Goal: Transaction & Acquisition: Purchase product/service

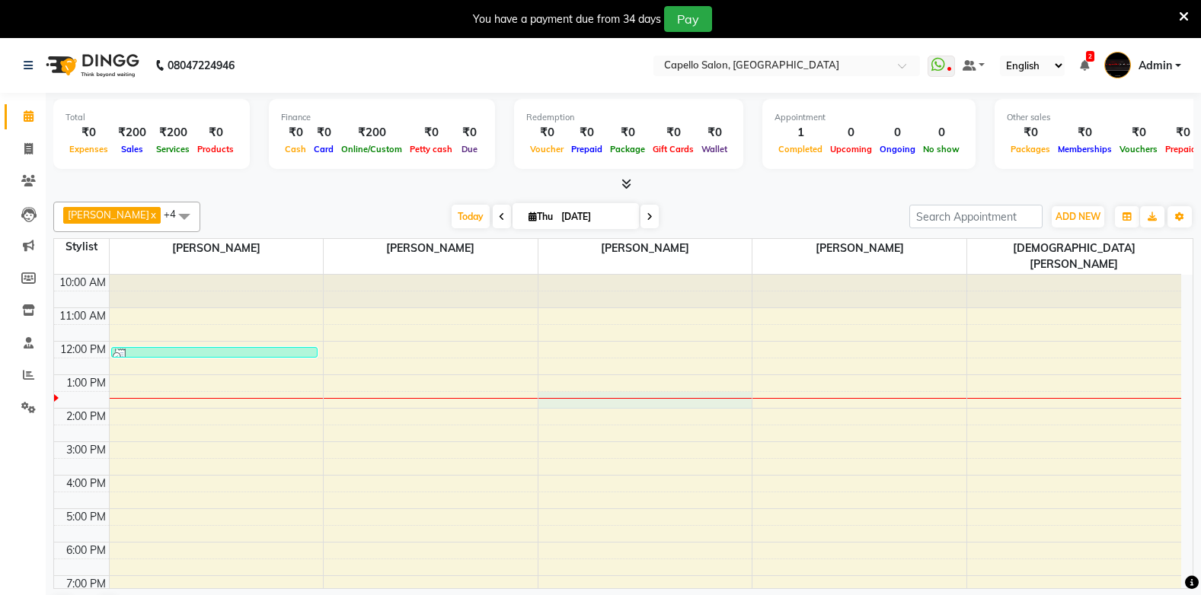
click at [630, 384] on div "10:00 AM 11:00 AM 12:00 PM 1:00 PM 2:00 PM 3:00 PM 4:00 PM 5:00 PM 6:00 PM 7:00…" at bounding box center [617, 459] width 1127 height 368
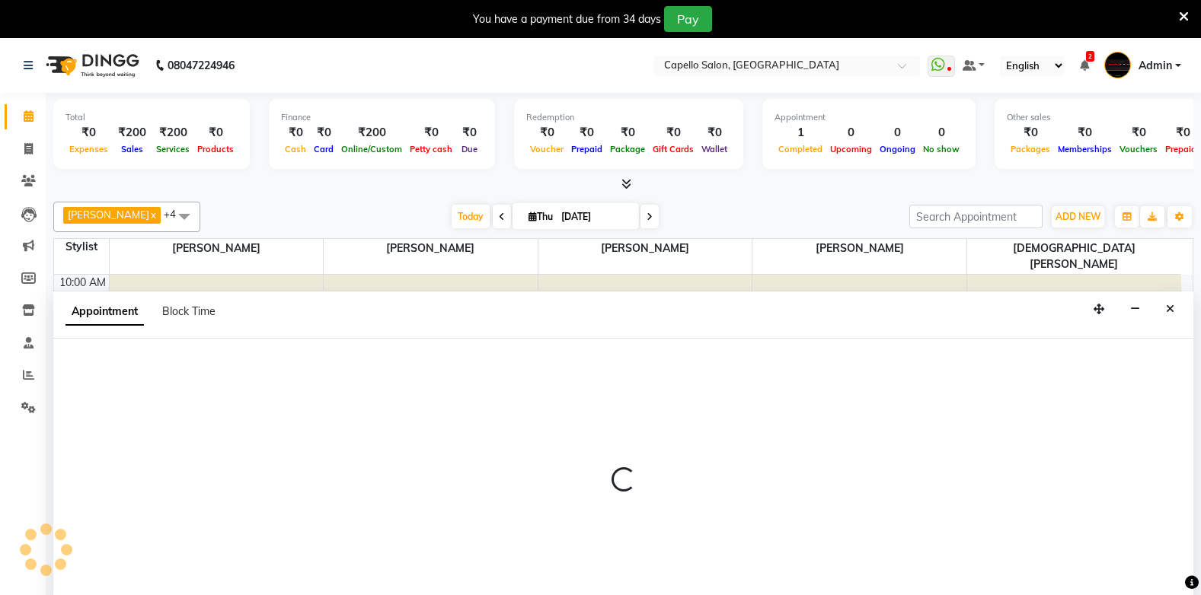
scroll to position [39, 0]
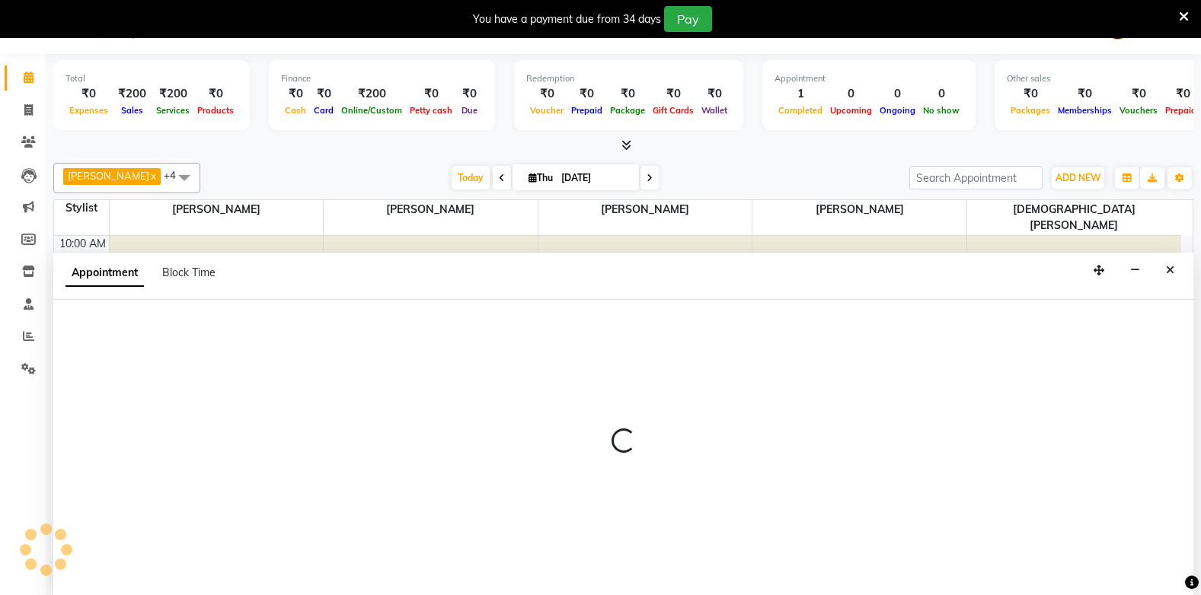
select select "40719"
select select "tentative"
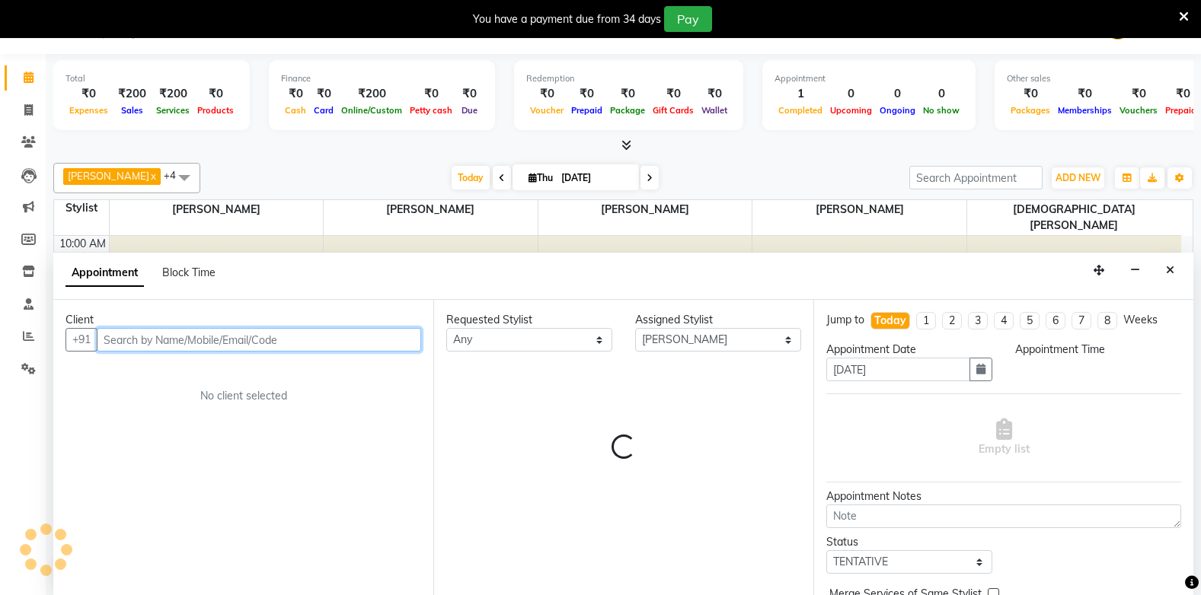
select select "810"
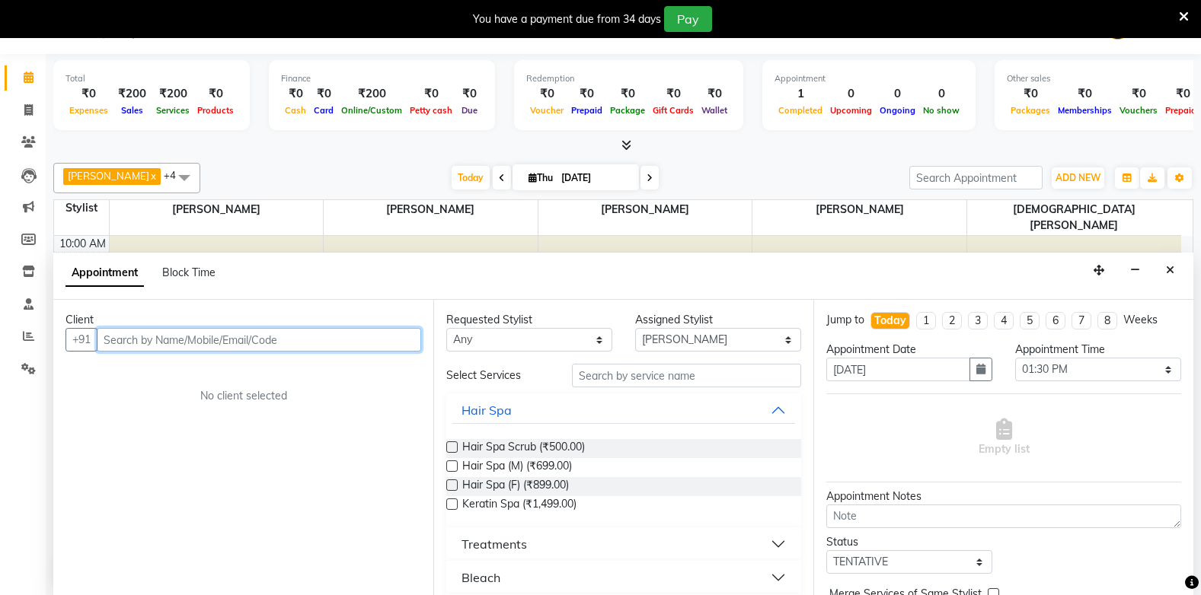
click at [113, 336] on input "text" at bounding box center [259, 340] width 324 height 24
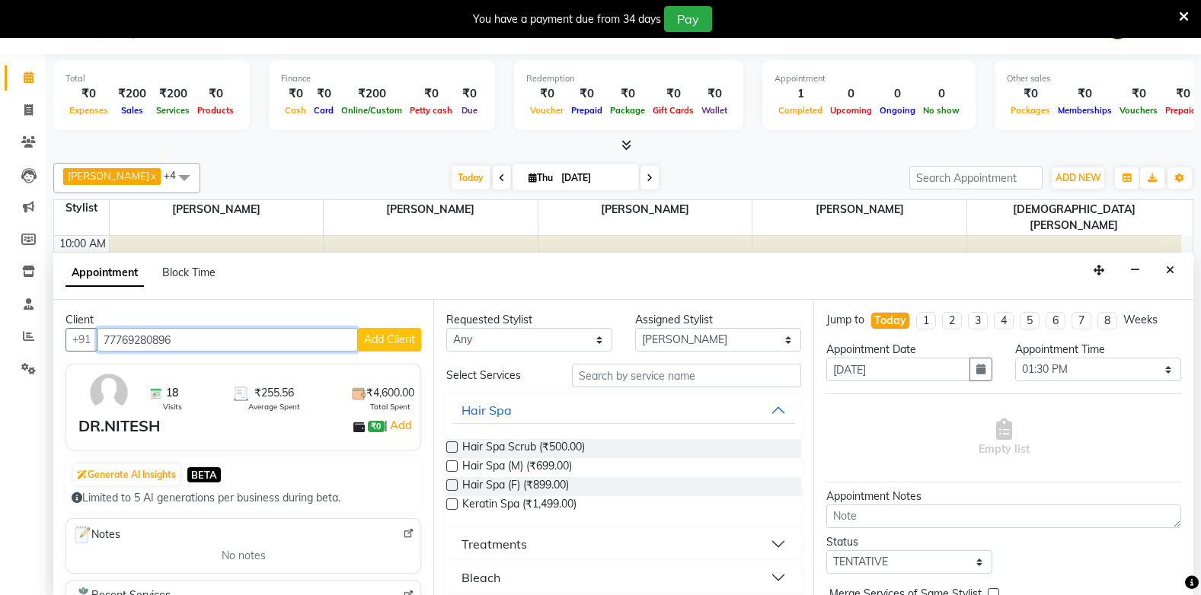
type input "77769280896"
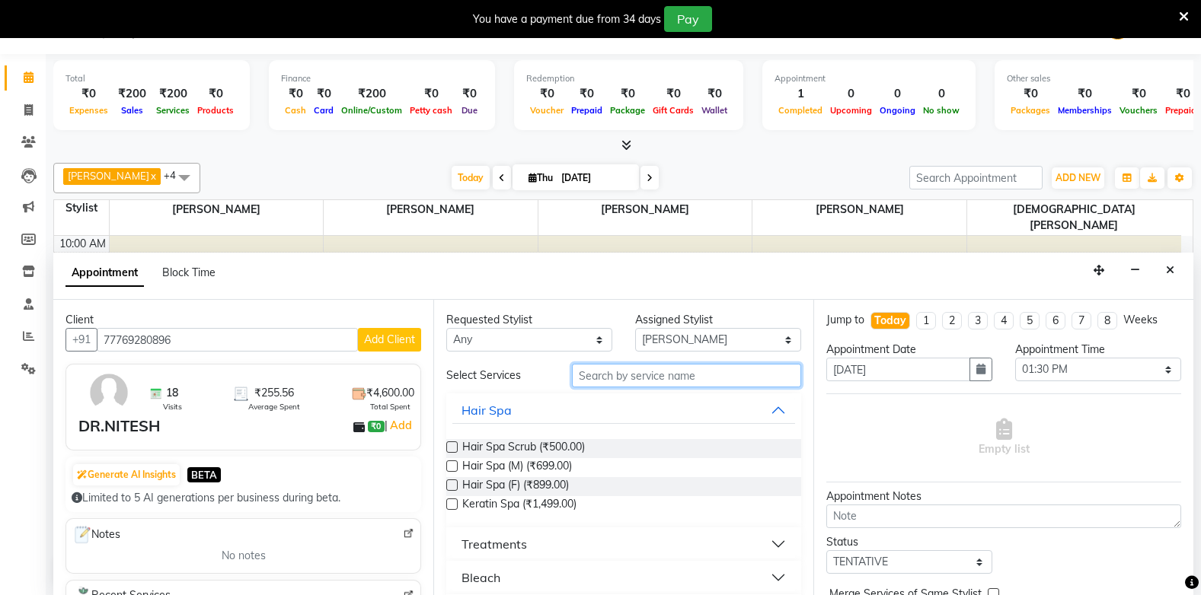
click at [619, 381] on input "text" at bounding box center [686, 376] width 229 height 24
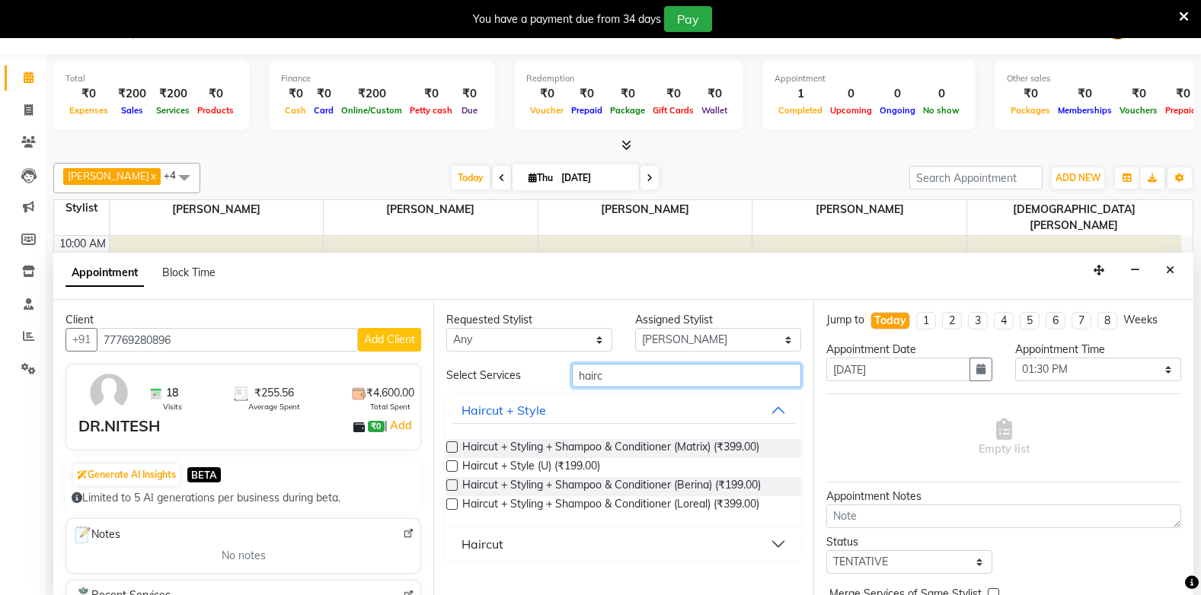
type input "hairc"
click at [450, 464] on label at bounding box center [451, 466] width 11 height 11
click at [450, 464] on input "checkbox" at bounding box center [451, 468] width 10 height 10
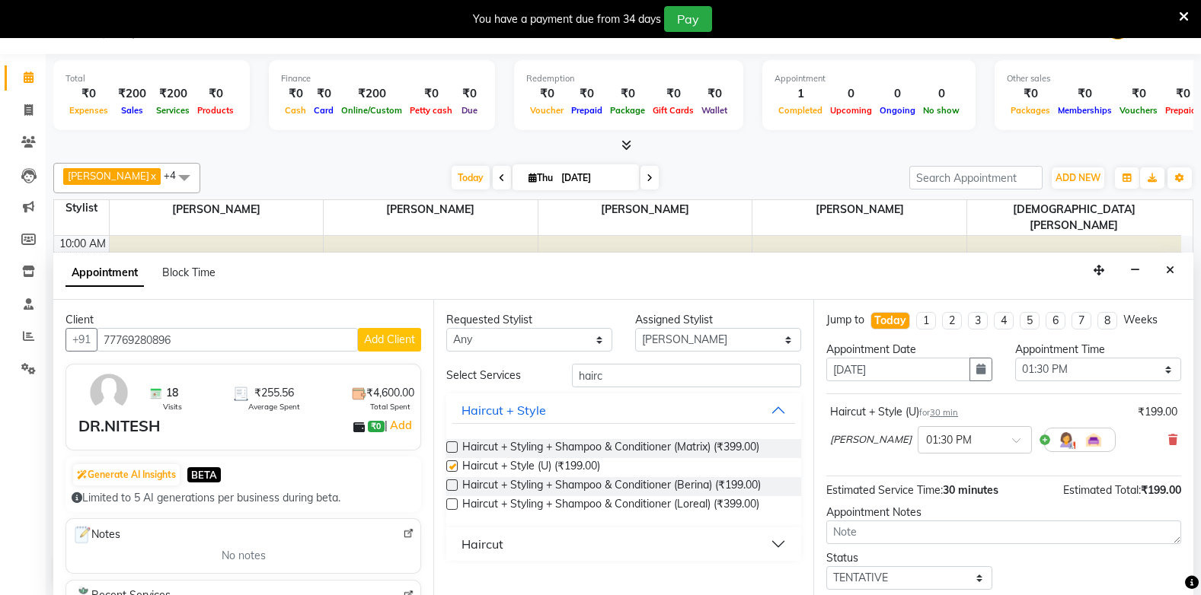
checkbox input "false"
click at [951, 436] on input "text" at bounding box center [959, 439] width 67 height 16
click at [953, 490] on div "01:45 PM" at bounding box center [974, 496] width 113 height 28
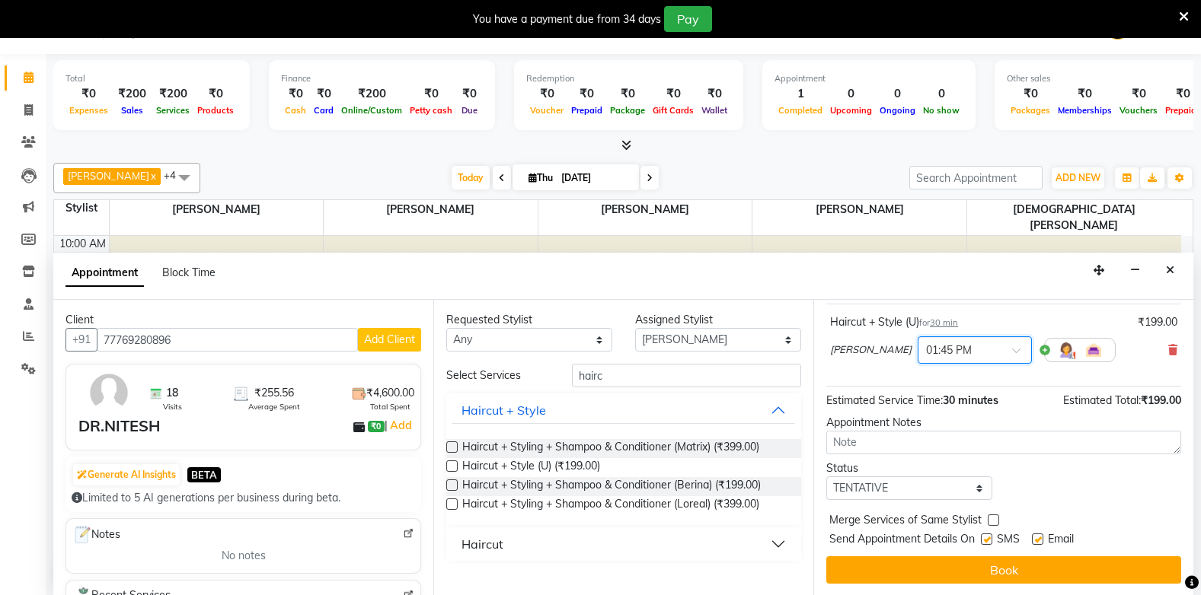
scroll to position [91, 0]
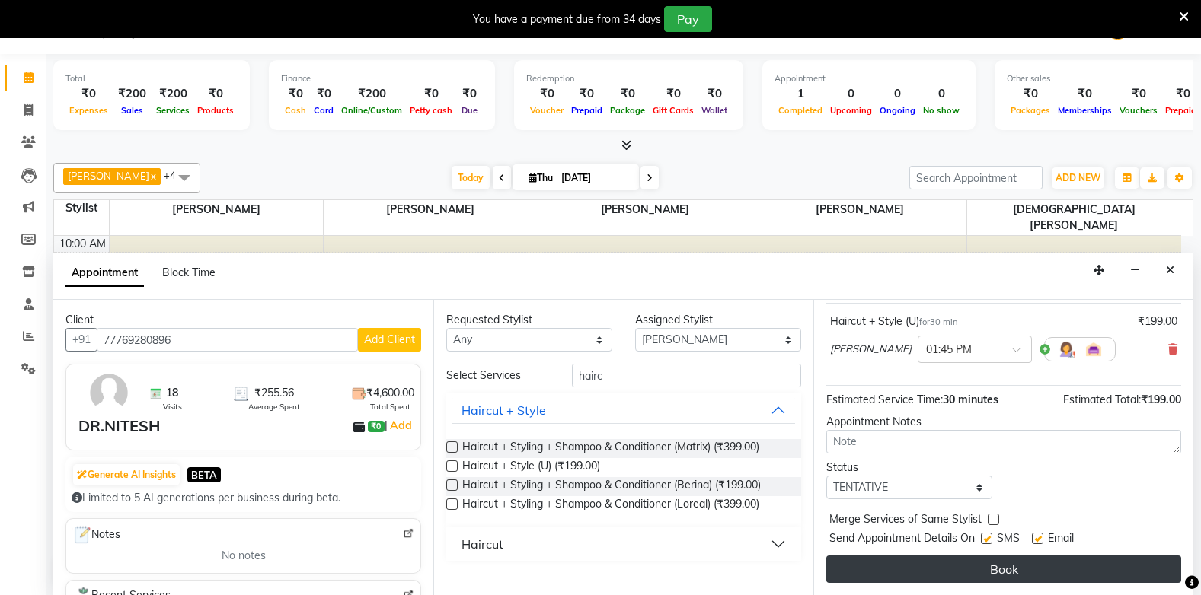
click at [961, 563] on button "Book" at bounding box center [1003, 569] width 355 height 27
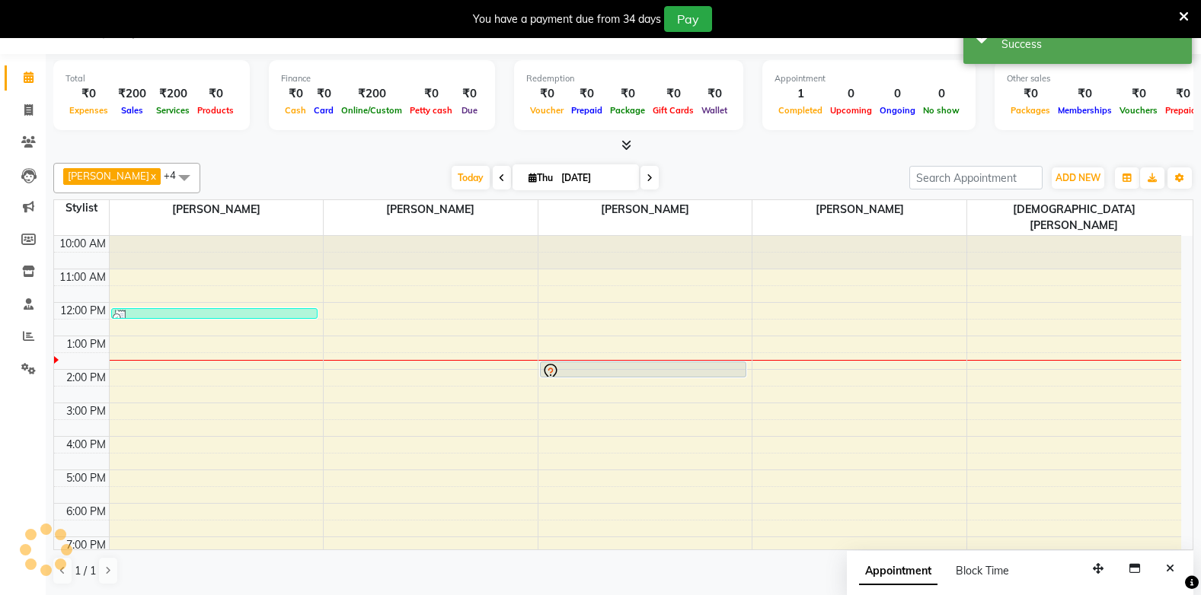
scroll to position [0, 0]
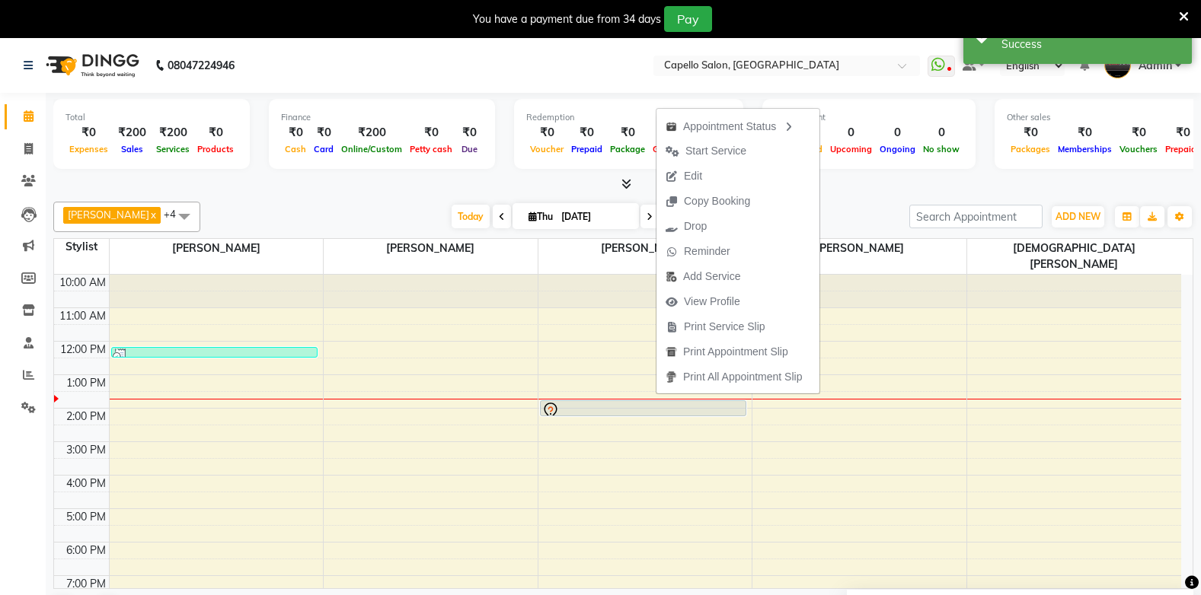
click at [259, 211] on div "Today Thu 04-09-2025" at bounding box center [555, 217] width 694 height 23
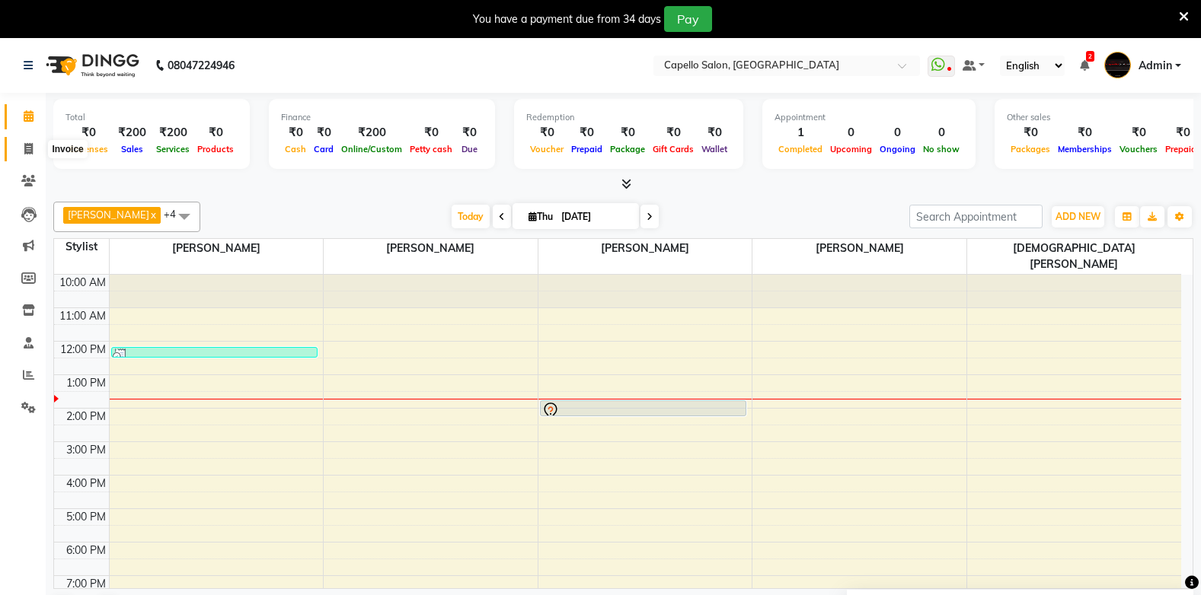
click at [28, 154] on icon at bounding box center [28, 148] width 8 height 11
select select "service"
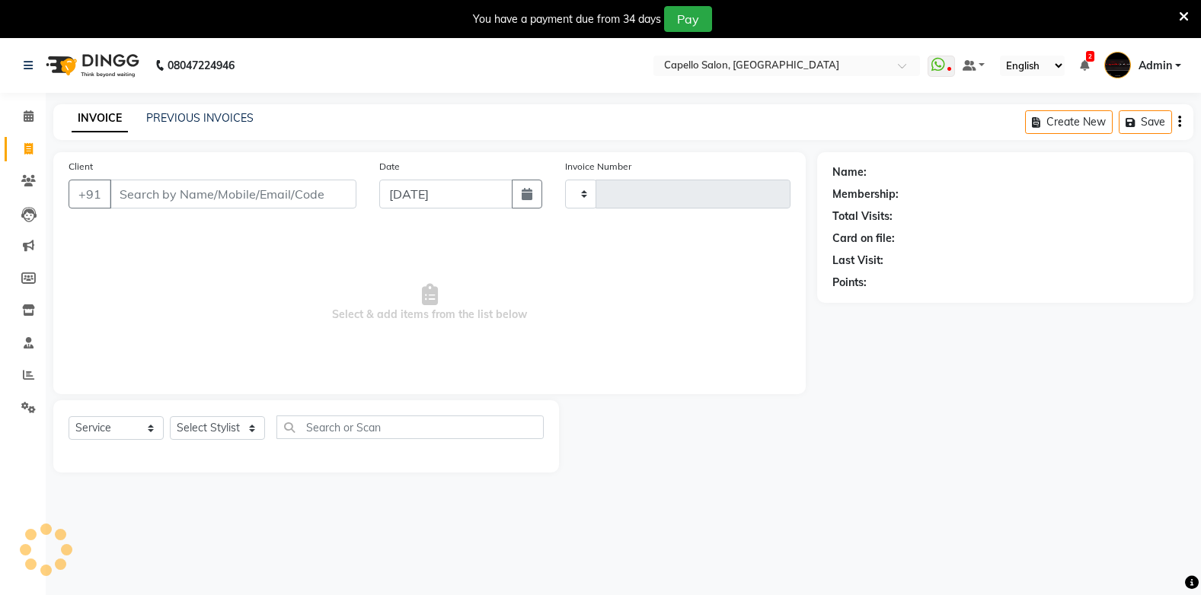
type input "1843"
select select "810"
click at [165, 110] on div "INVOICE PREVIOUS INVOICES Create New Save" at bounding box center [623, 122] width 1140 height 36
click at [169, 114] on link "PREVIOUS INVOICES" at bounding box center [199, 118] width 107 height 14
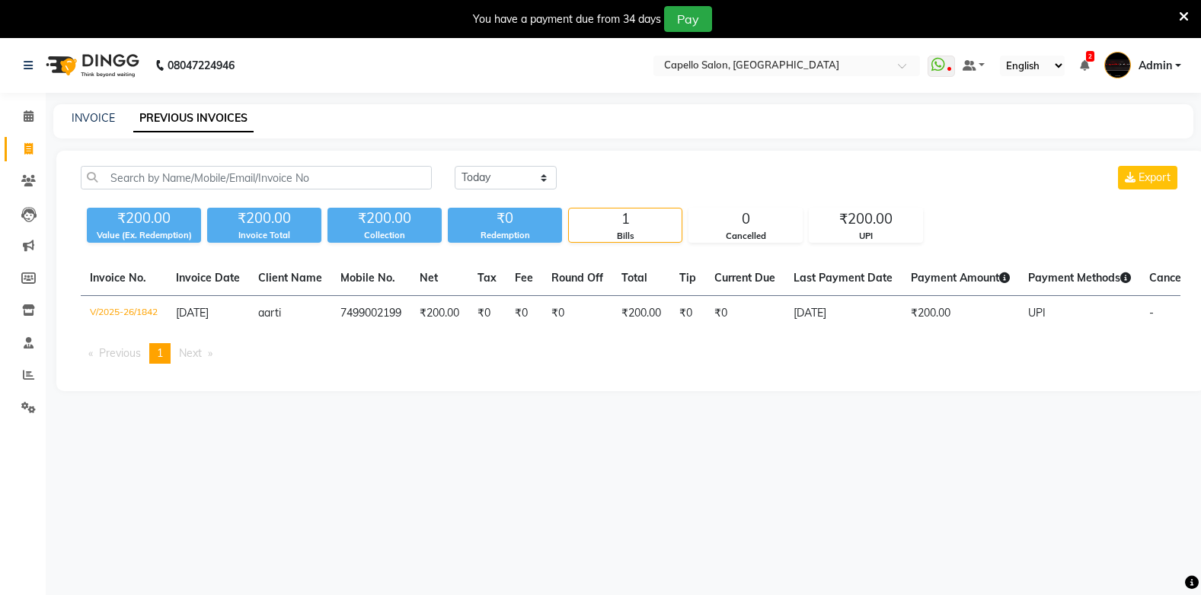
click at [231, 159] on div "Today Yesterday Custom Range Export ₹200.00 Value (Ex. Redemption) ₹200.00 Invo…" at bounding box center [630, 271] width 1148 height 241
click at [231, 174] on input "text" at bounding box center [256, 178] width 351 height 24
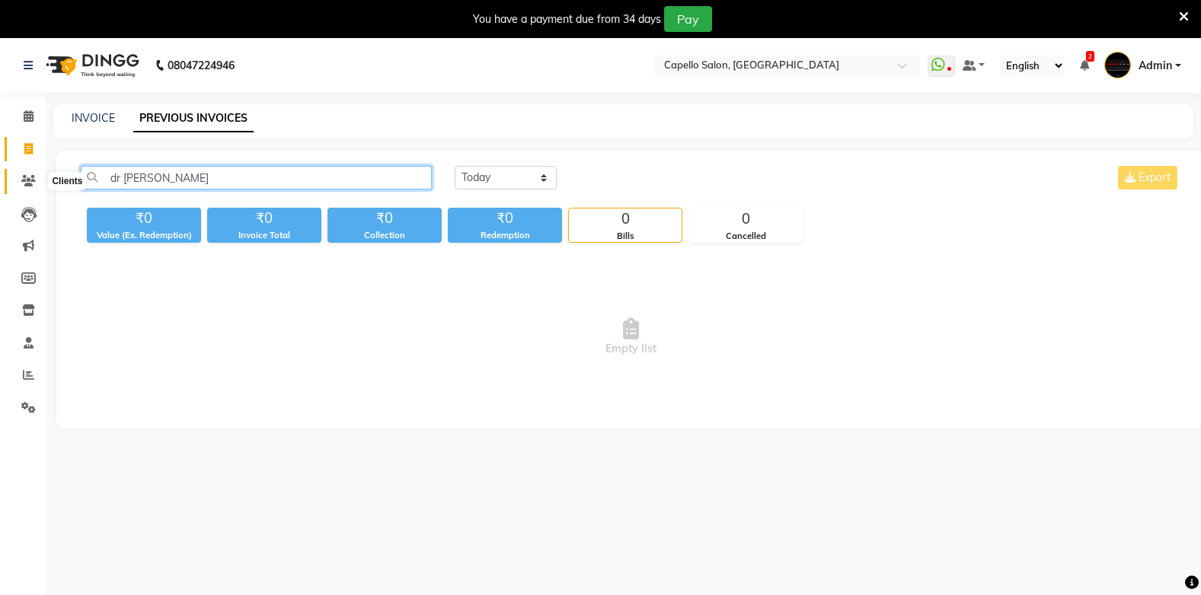
type input "dr nit"
click at [27, 181] on icon at bounding box center [28, 180] width 14 height 11
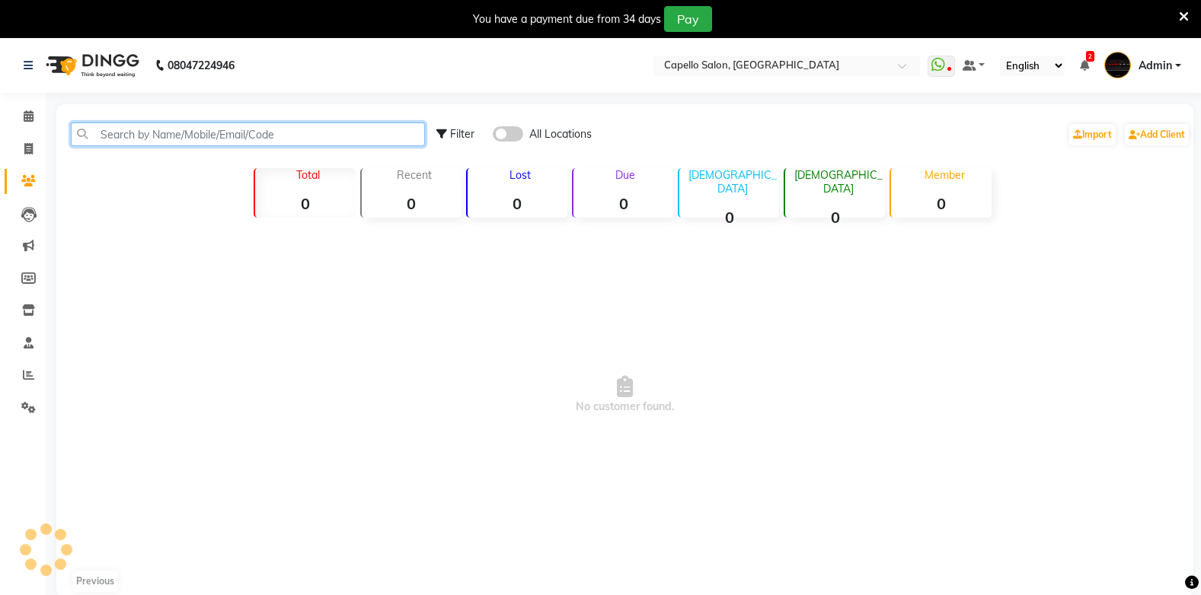
click at [158, 135] on input "text" at bounding box center [248, 135] width 354 height 24
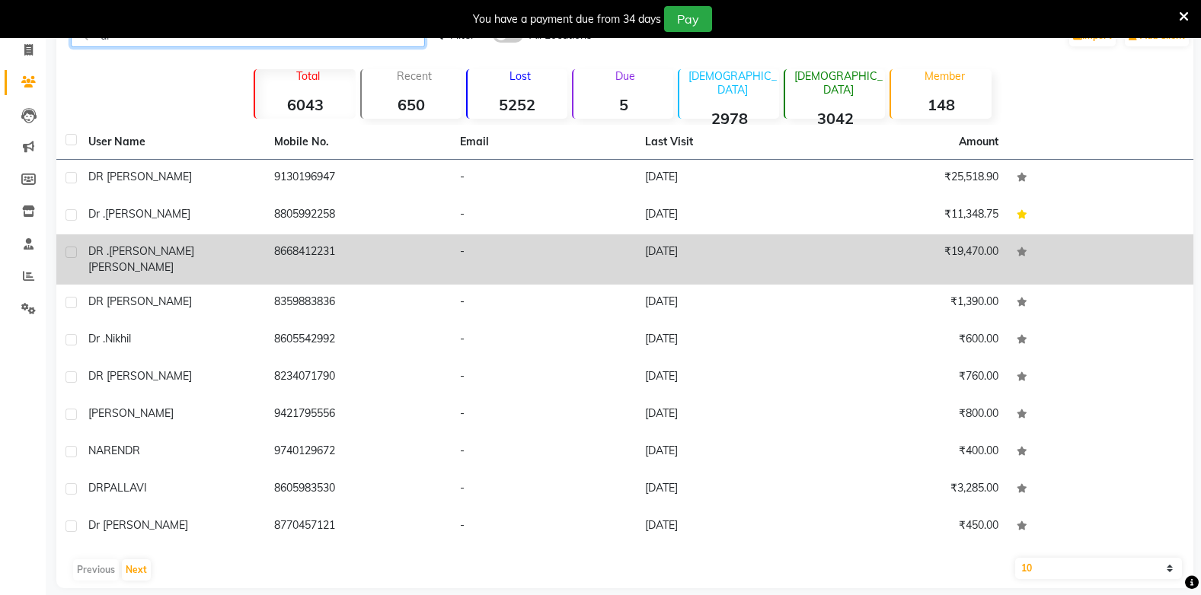
scroll to position [102, 0]
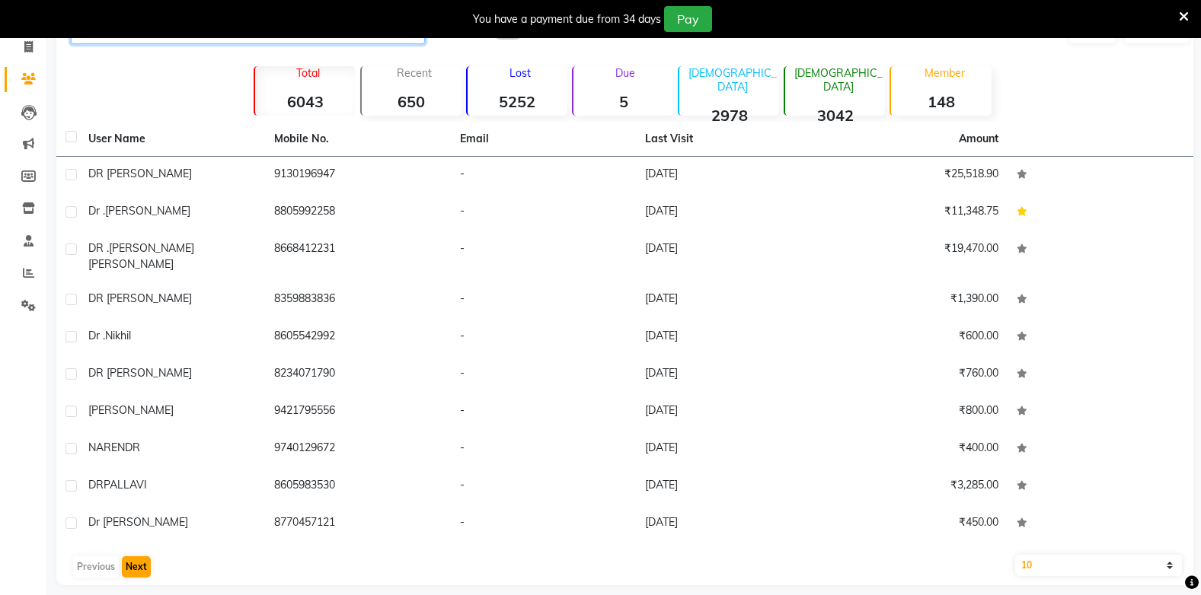
type input "dr"
click at [138, 557] on button "Next" at bounding box center [136, 567] width 29 height 21
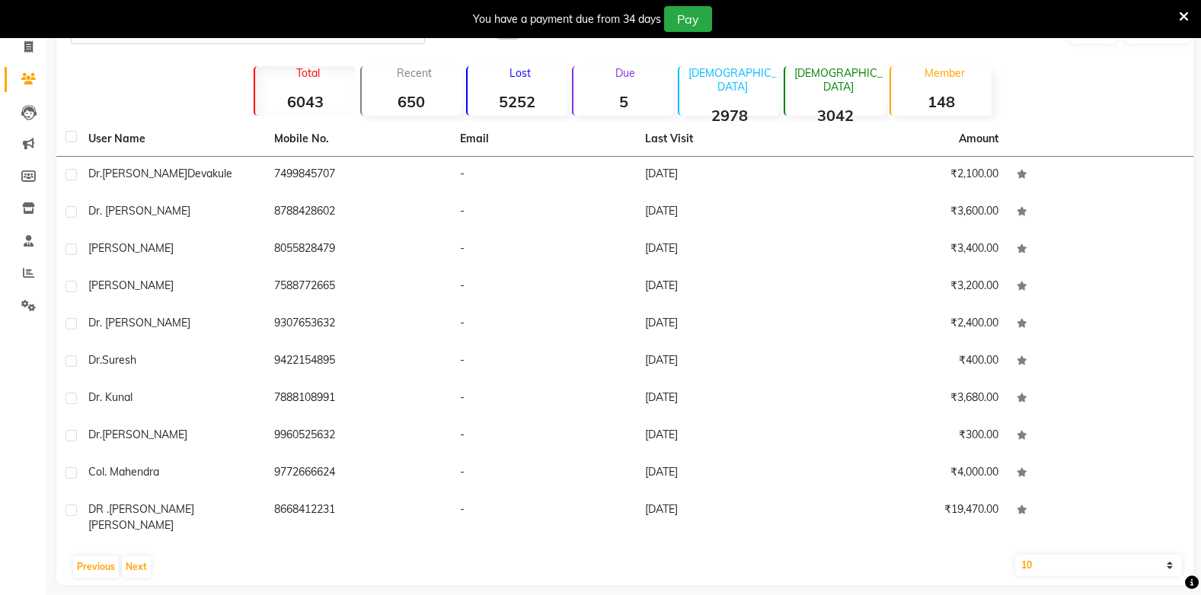
drag, startPoint x: 0, startPoint y: 334, endPoint x: 0, endPoint y: 52, distance: 282.5
click at [0, 310] on html "08047224946 Select Location × Capello Salon, Gadhchiroli WhatsApp Status ✕ Stat…" at bounding box center [600, 195] width 1201 height 595
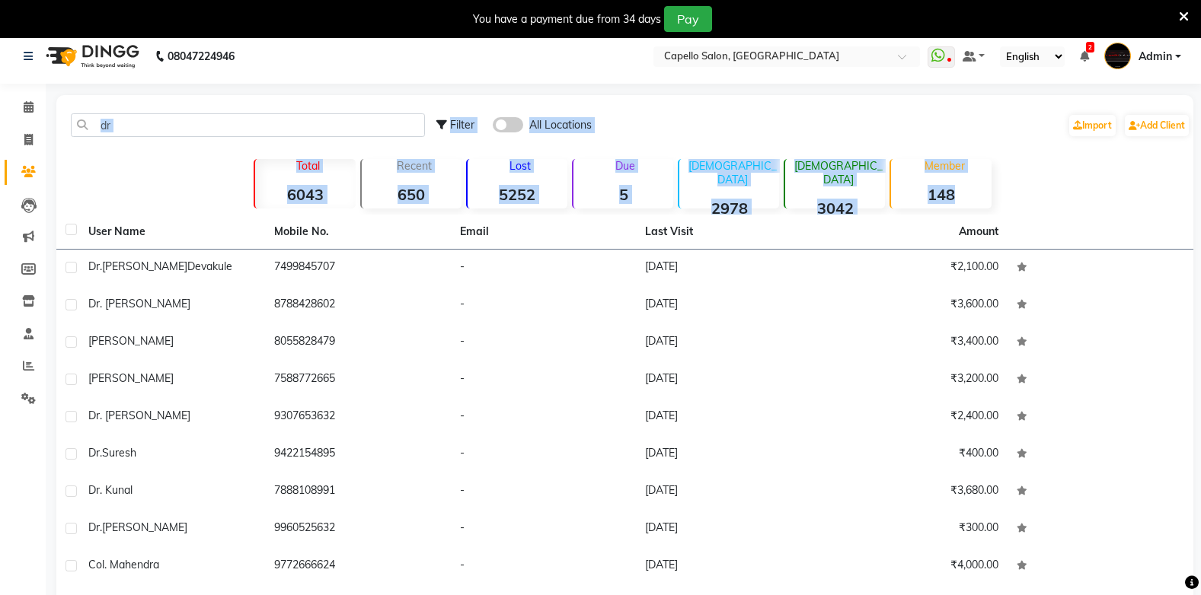
scroll to position [0, 0]
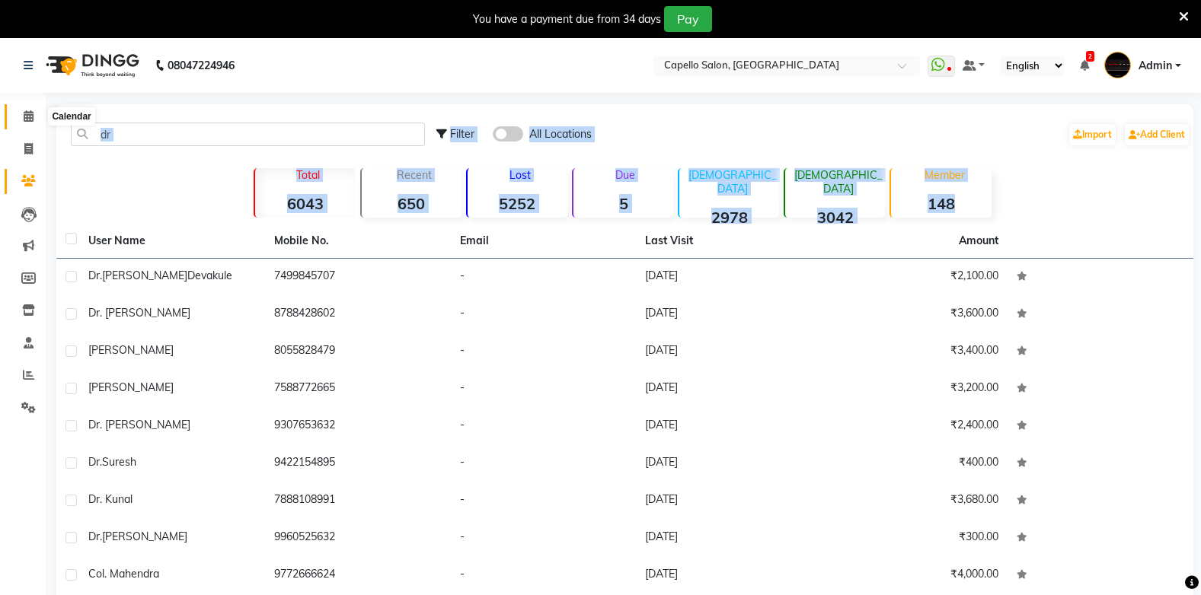
click at [27, 118] on icon at bounding box center [29, 115] width 10 height 11
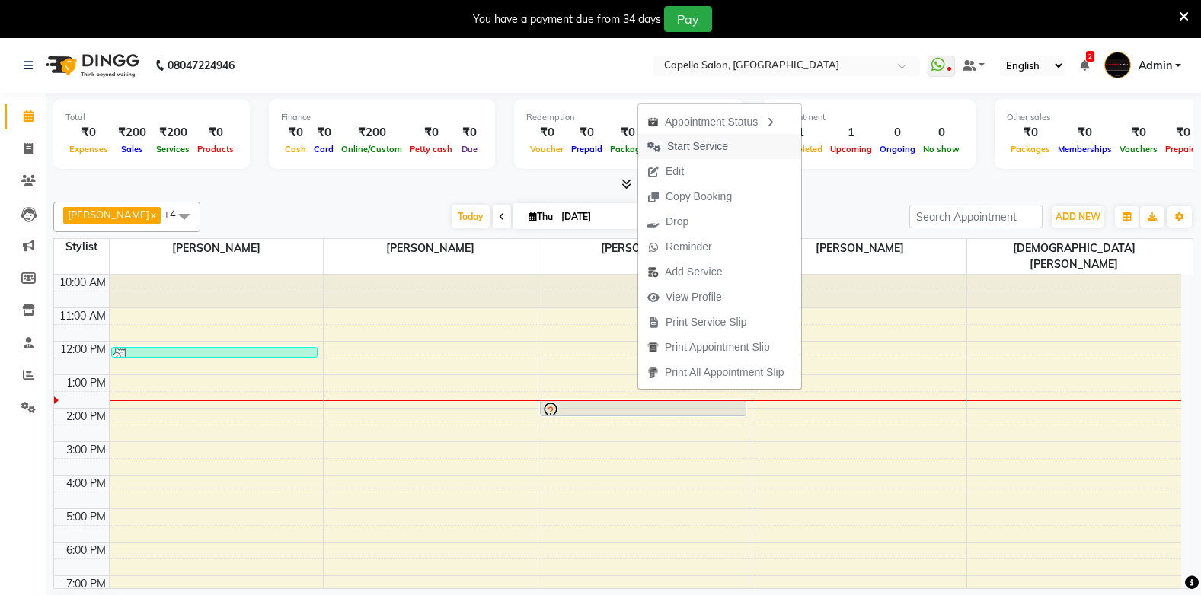
click at [698, 143] on span "Start Service" at bounding box center [697, 147] width 61 height 16
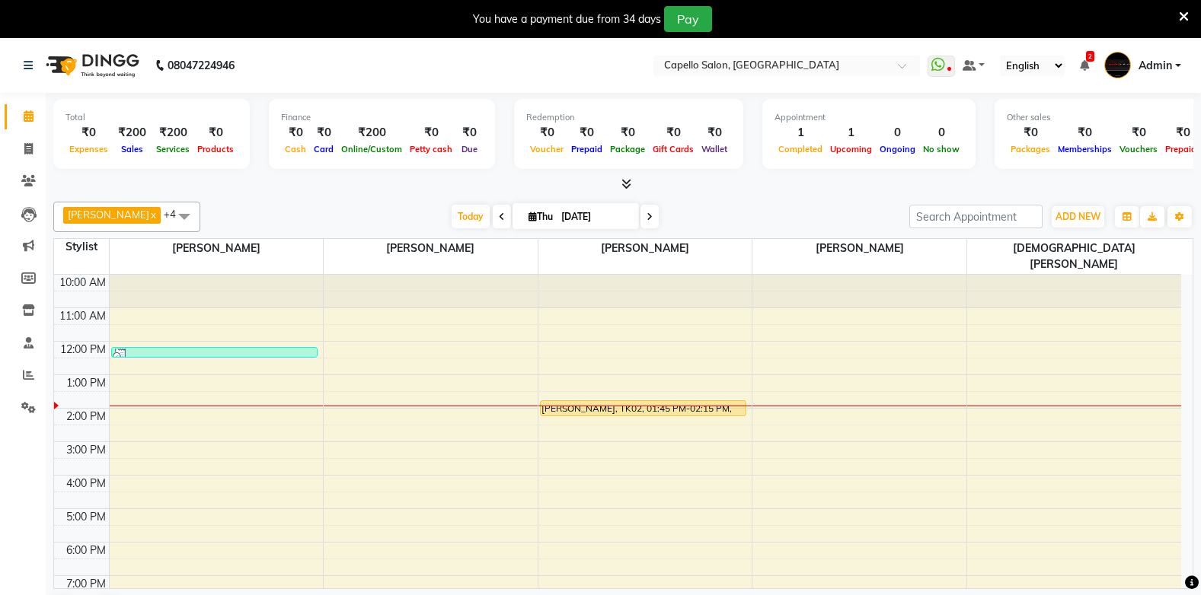
scroll to position [39, 0]
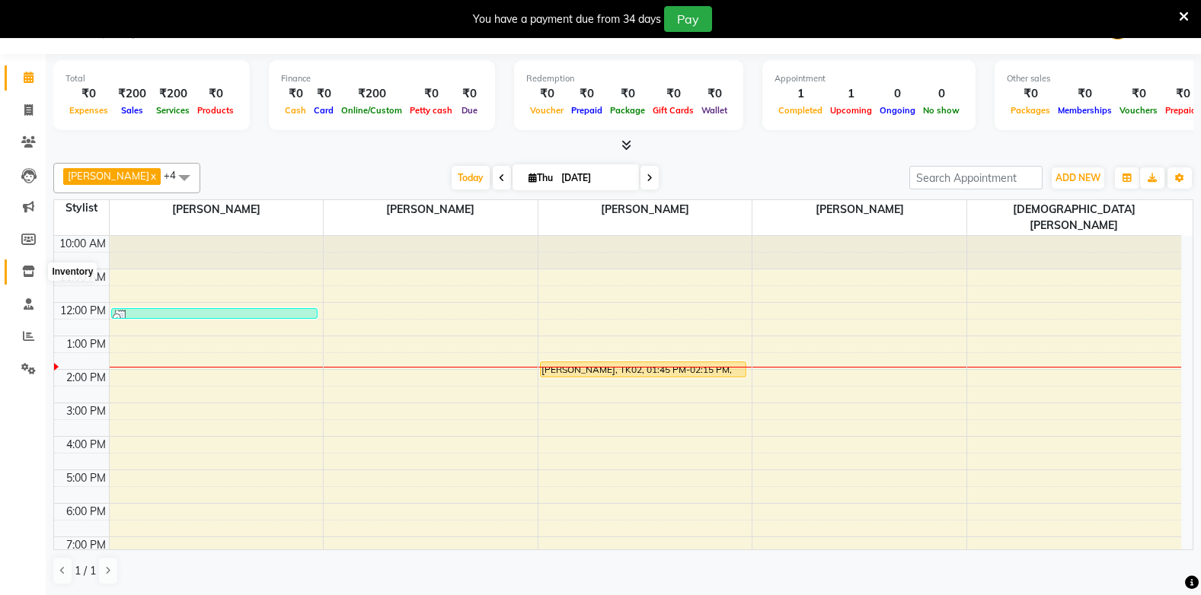
click at [26, 269] on icon at bounding box center [28, 271] width 13 height 11
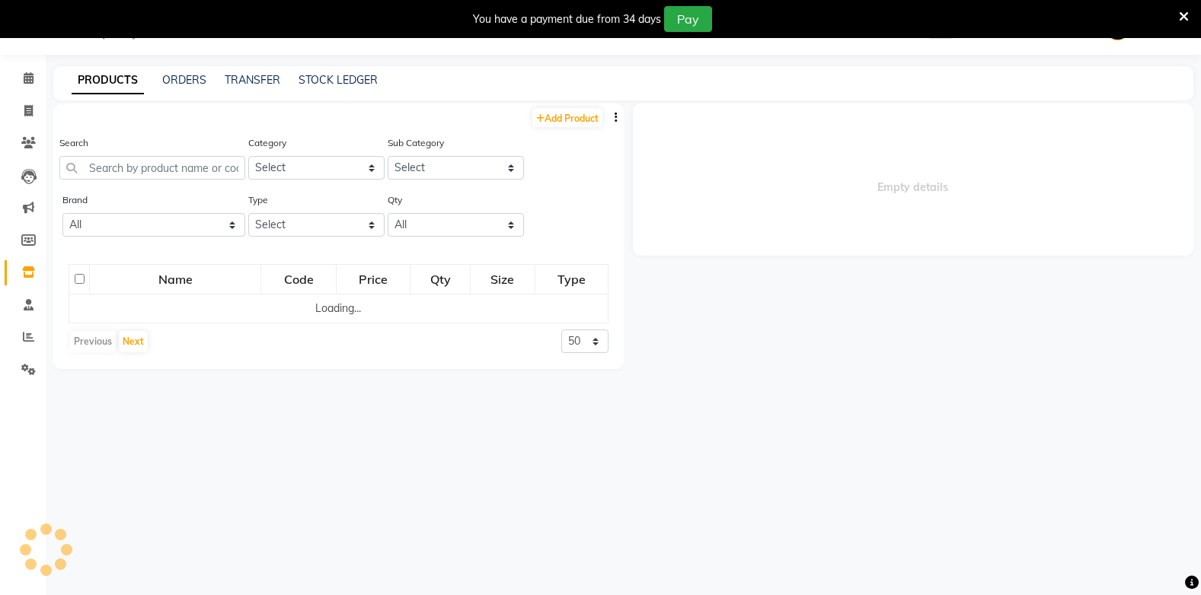
scroll to position [39, 0]
select select
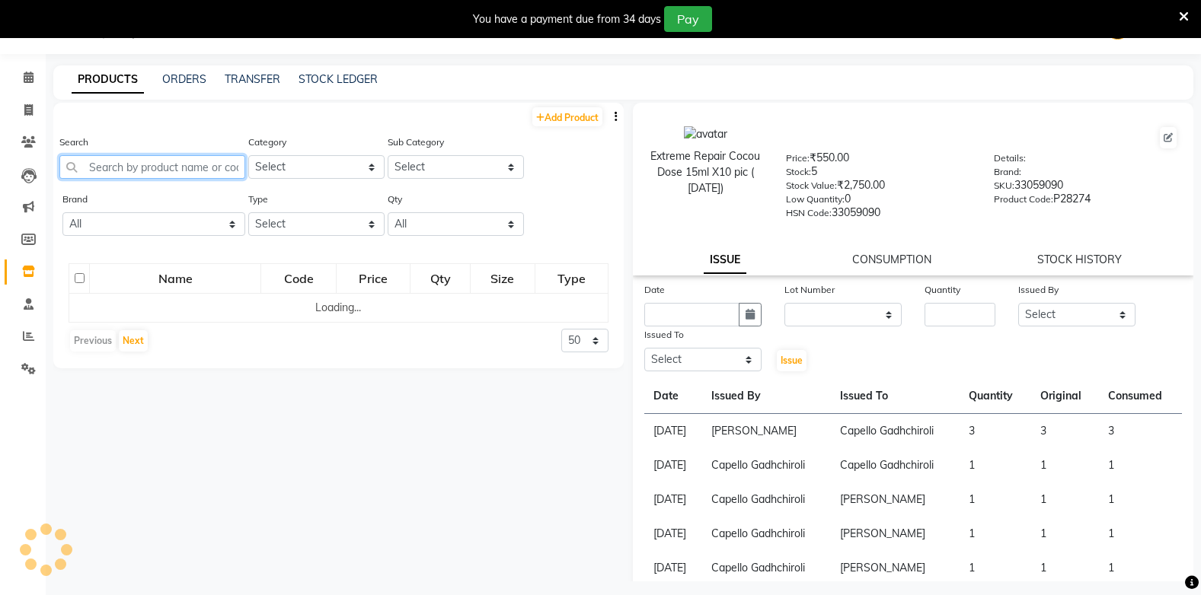
click at [127, 165] on input "text" at bounding box center [152, 167] width 186 height 24
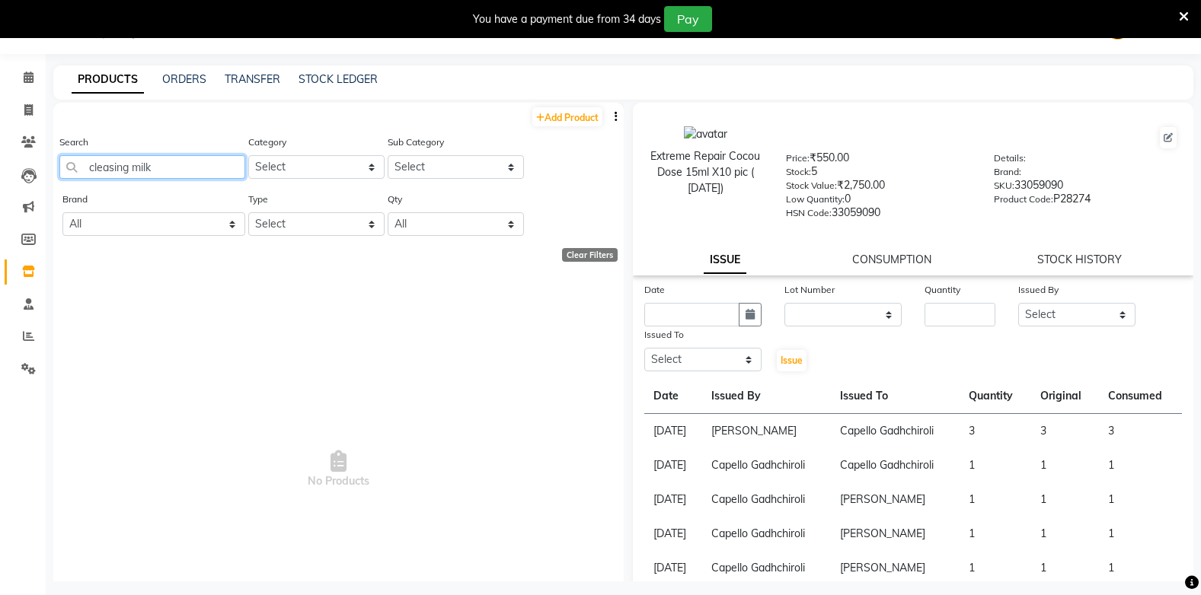
click at [187, 167] on input "cleasing milk" at bounding box center [152, 167] width 186 height 24
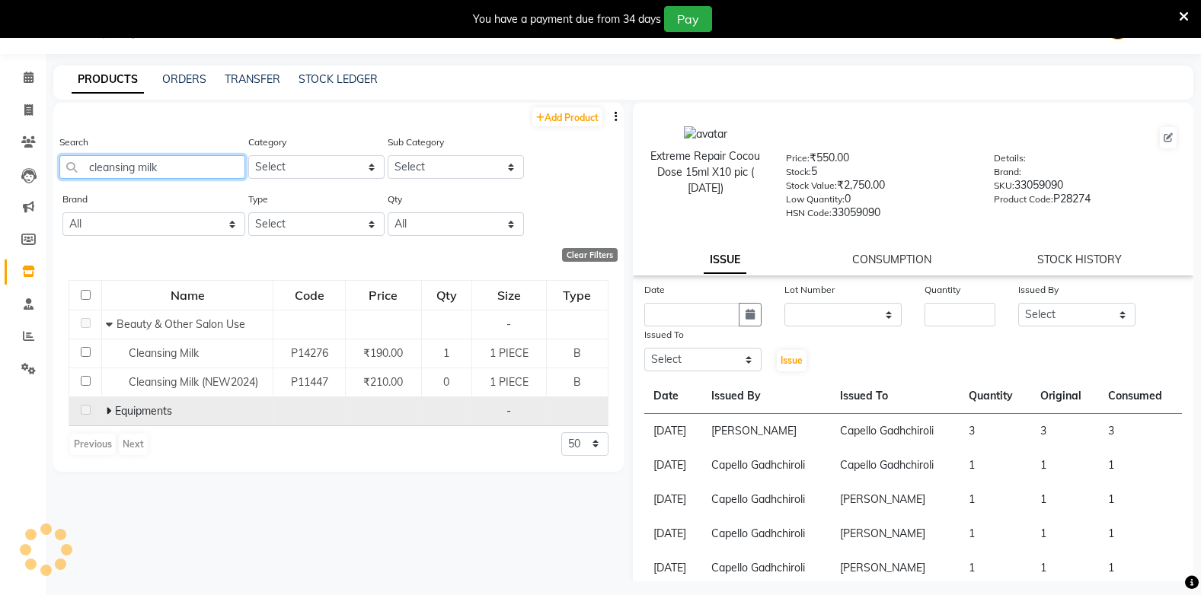
type input "cleansing milk"
click at [107, 410] on icon at bounding box center [108, 411] width 5 height 11
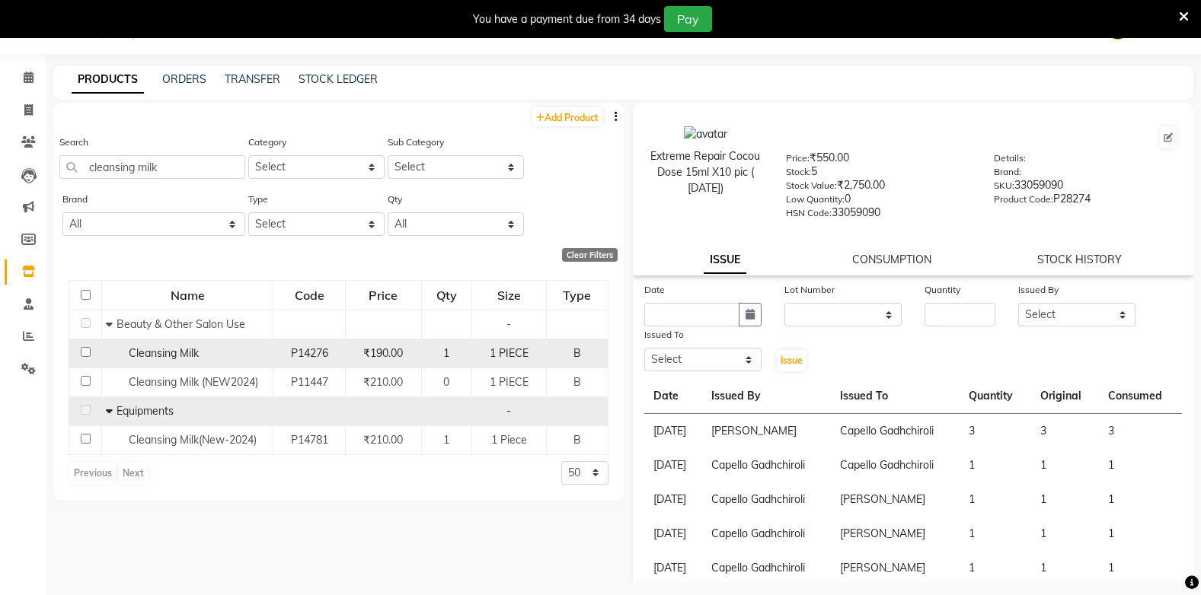
click at [86, 350] on input "checkbox" at bounding box center [86, 352] width 10 height 10
checkbox input "true"
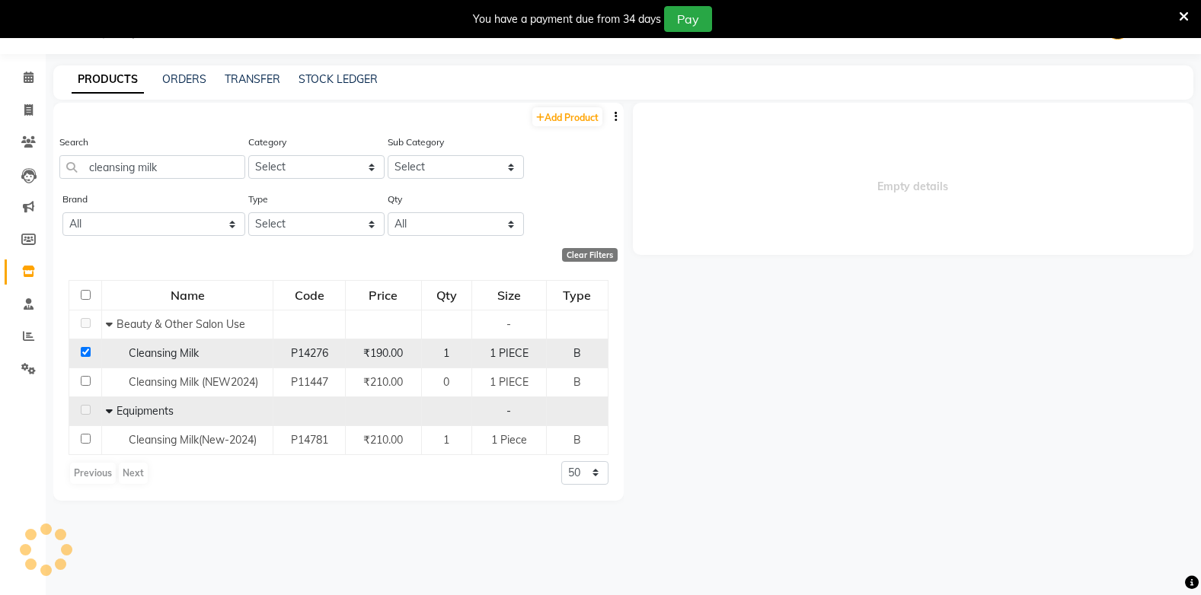
select select
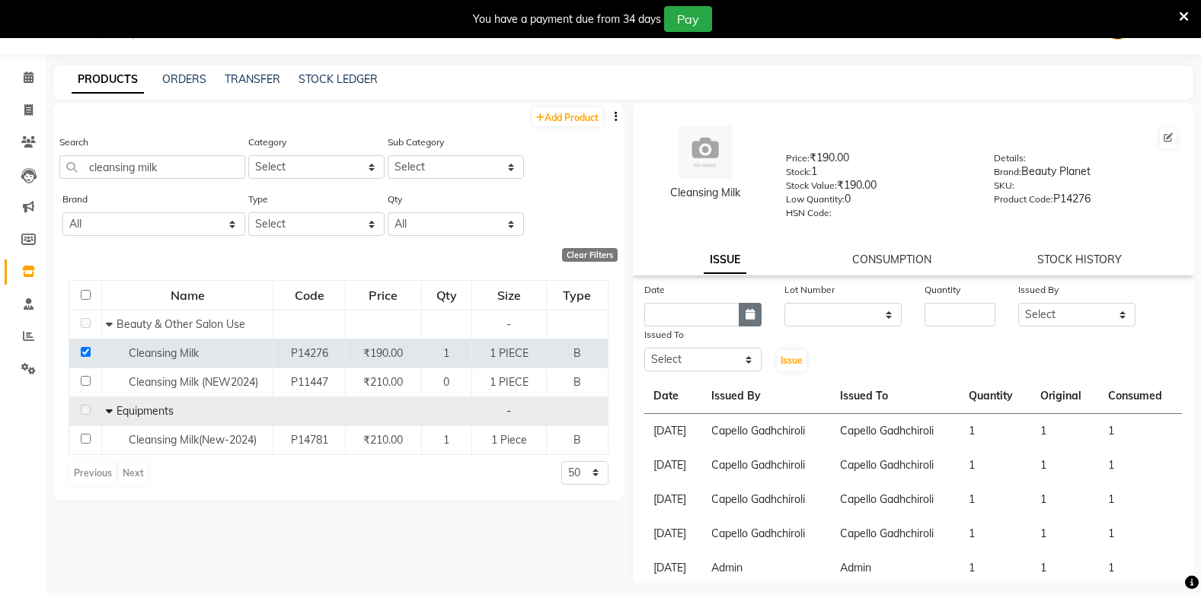
click at [751, 312] on icon "button" at bounding box center [749, 314] width 9 height 11
select select "9"
select select "2025"
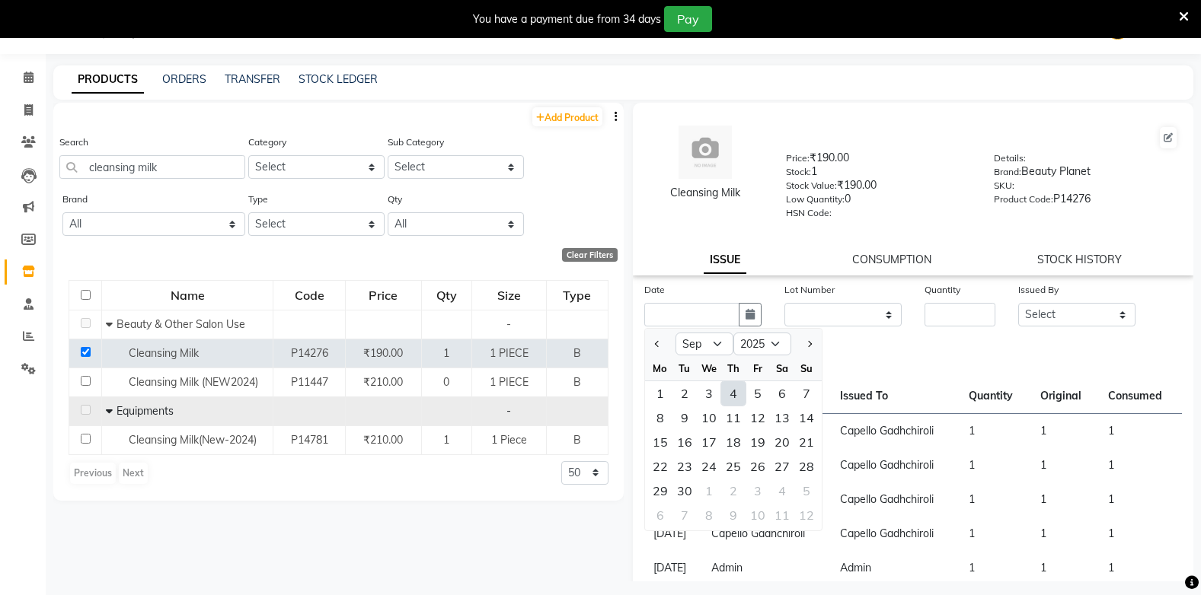
click at [729, 397] on div "4" at bounding box center [733, 393] width 24 height 24
type input "[DATE]"
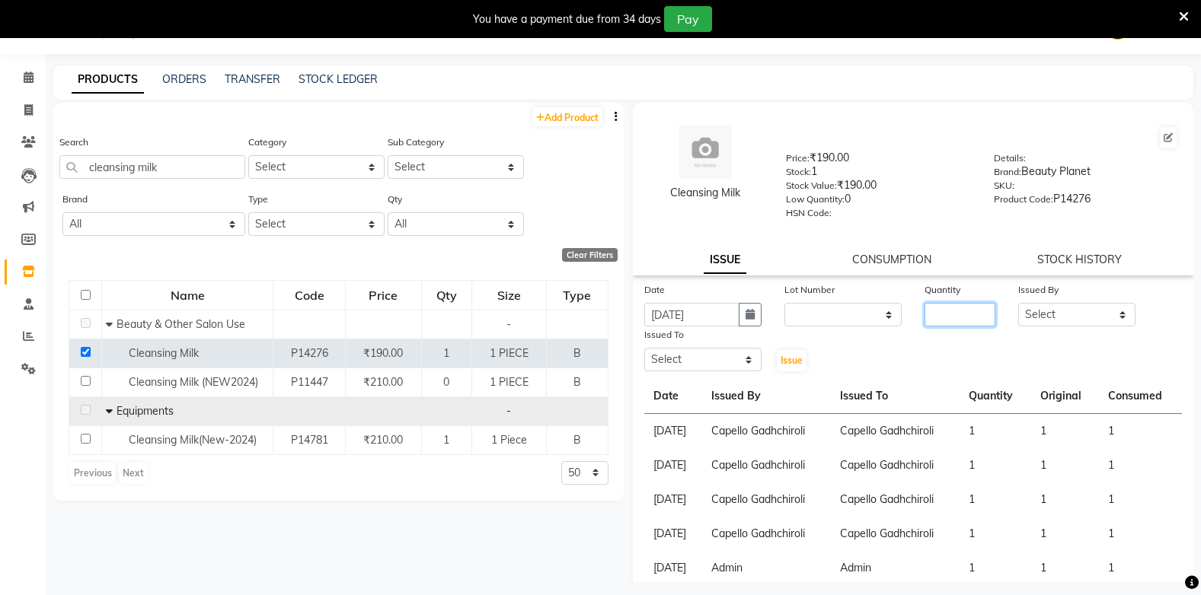
click at [942, 308] on input "number" at bounding box center [959, 315] width 71 height 24
type input "1"
click at [1058, 311] on select "Select Admin Arman Barsagade BHARTI SAHARE Capello Gadhchiroli Lakhan barsagade…" at bounding box center [1076, 315] width 117 height 24
select select "88893"
click at [1018, 303] on select "Select Admin Arman Barsagade BHARTI SAHARE Capello Gadhchiroli Lakhan barsagade…" at bounding box center [1076, 315] width 117 height 24
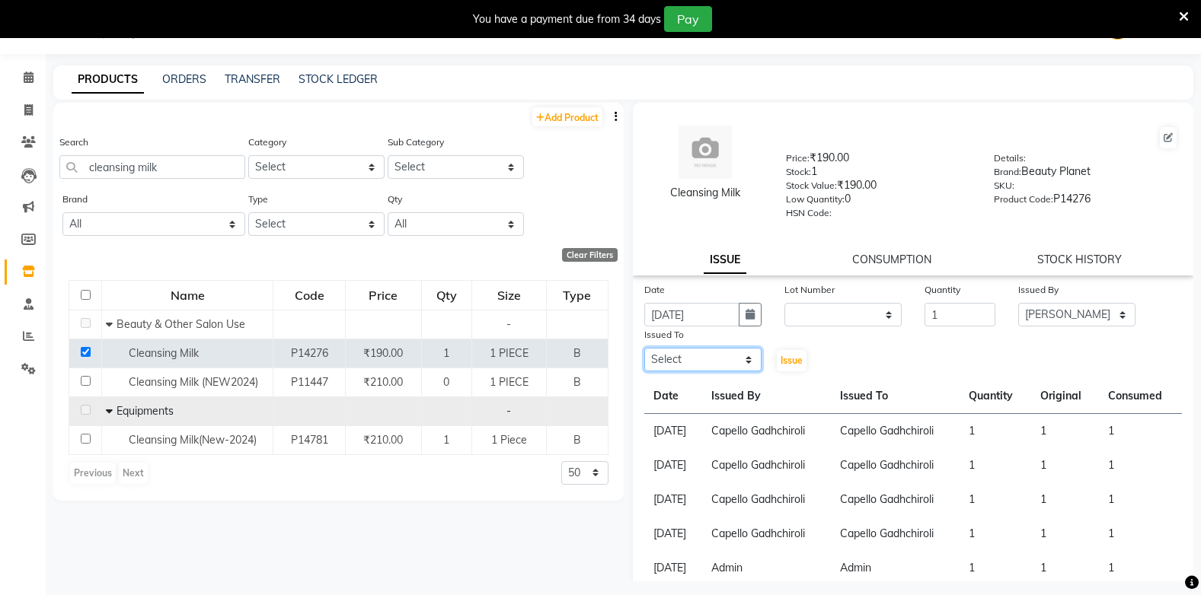
click at [707, 362] on select "Select Admin Arman Barsagade BHARTI SAHARE Capello Gadhchiroli Lakhan barsagade…" at bounding box center [702, 360] width 117 height 24
select select "14132"
click at [644, 348] on select "Select Admin Arman Barsagade BHARTI SAHARE Capello Gadhchiroli Lakhan barsagade…" at bounding box center [702, 360] width 117 height 24
click at [791, 356] on span "Issue" at bounding box center [791, 360] width 22 height 11
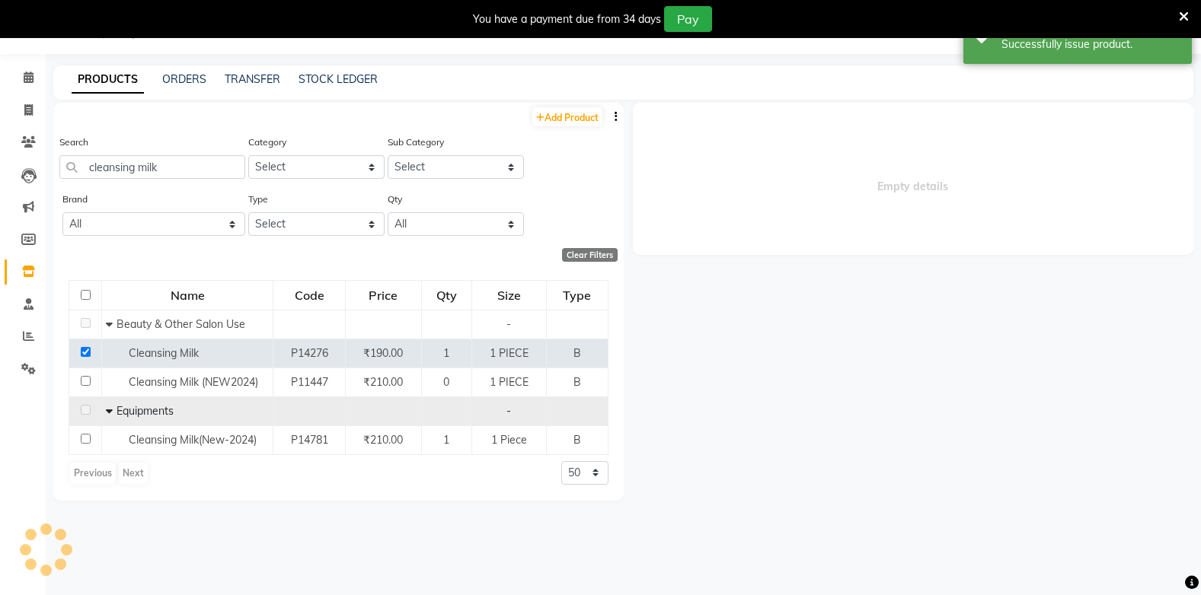
select select
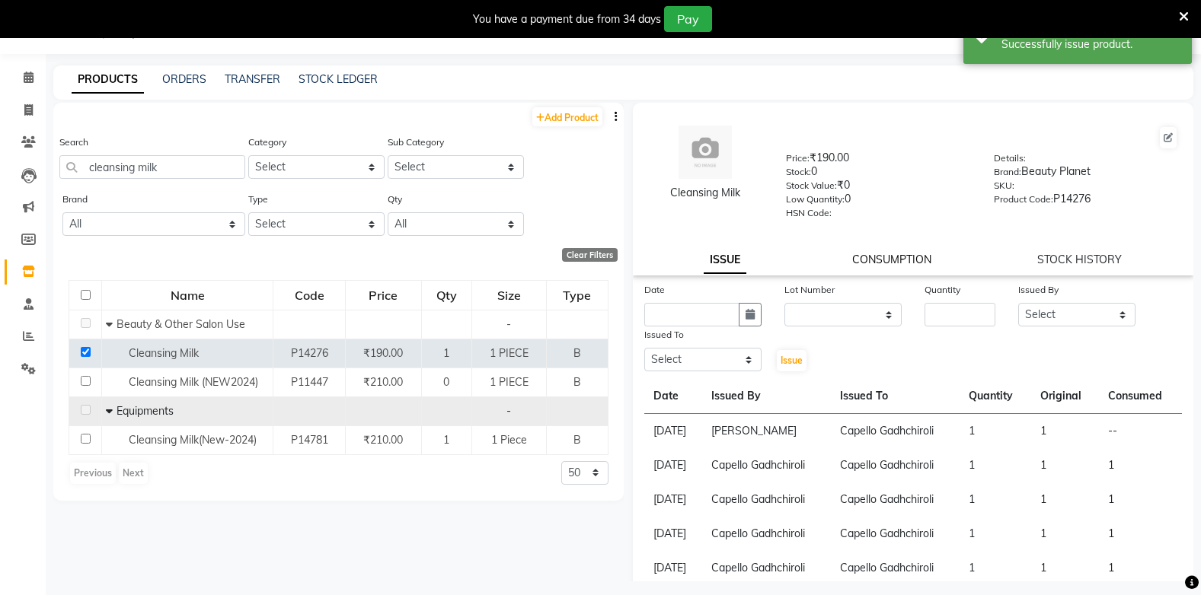
click at [864, 259] on link "CONSUMPTION" at bounding box center [891, 260] width 79 height 14
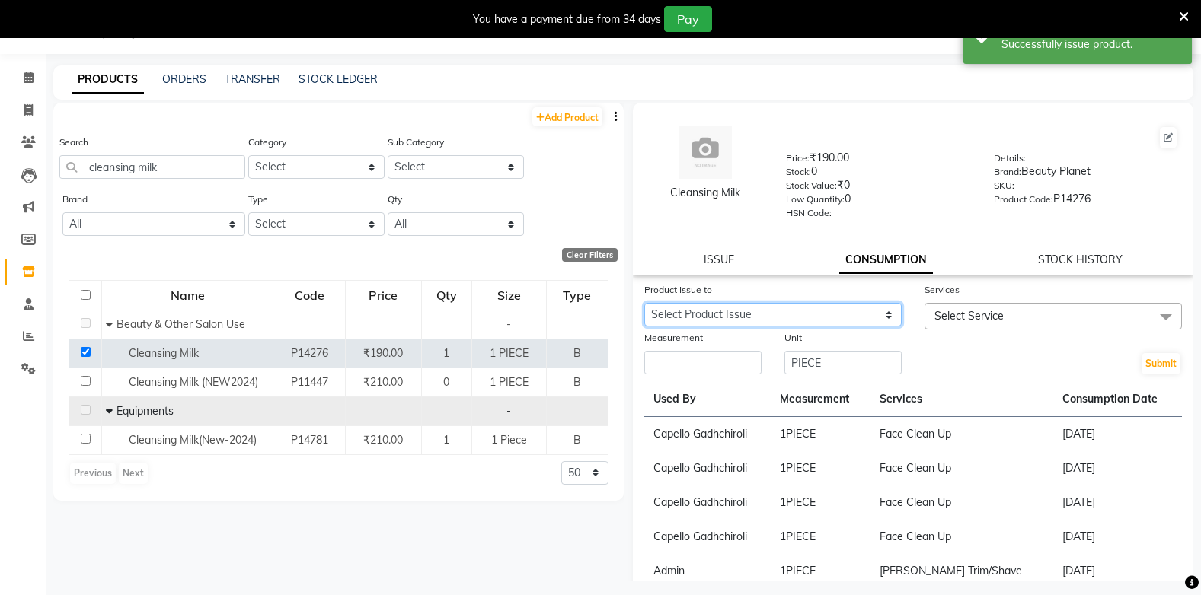
click at [771, 303] on select "Select Product Issue 2025-09-04, Issued to: Capello Gadhchiroli, Balance: 1" at bounding box center [772, 315] width 257 height 24
select select "1204110"
click at [644, 303] on select "Select Product Issue 2025-09-04, Issued to: Capello Gadhchiroli, Balance: 1" at bounding box center [772, 315] width 257 height 24
click at [990, 322] on span "Select Service" at bounding box center [968, 316] width 69 height 14
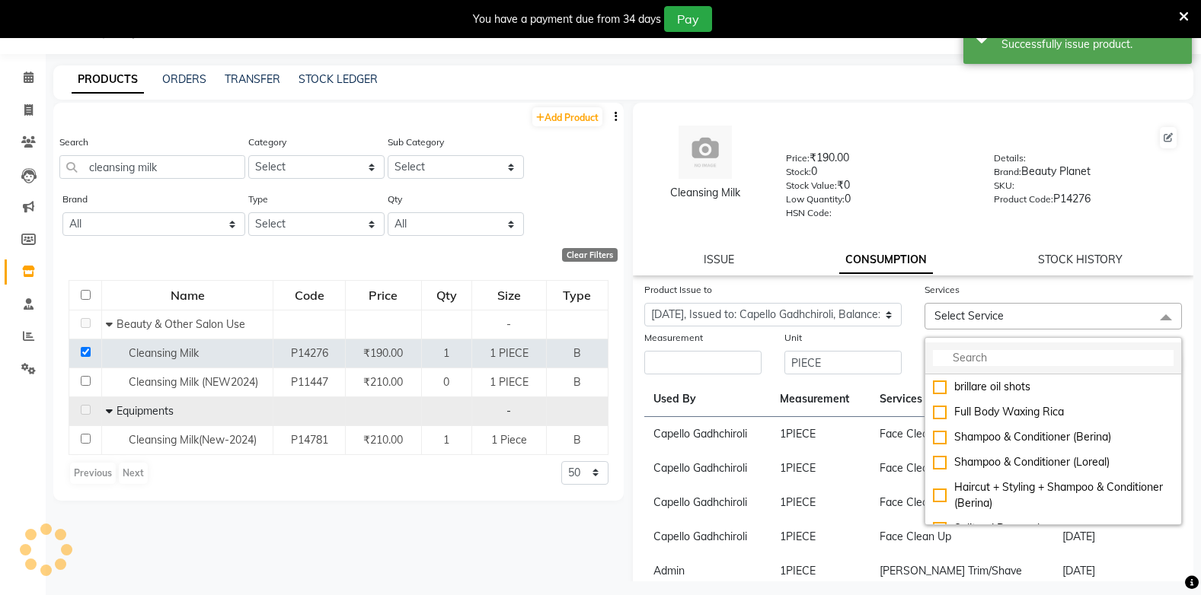
click at [997, 357] on input "multiselect-search" at bounding box center [1053, 358] width 241 height 16
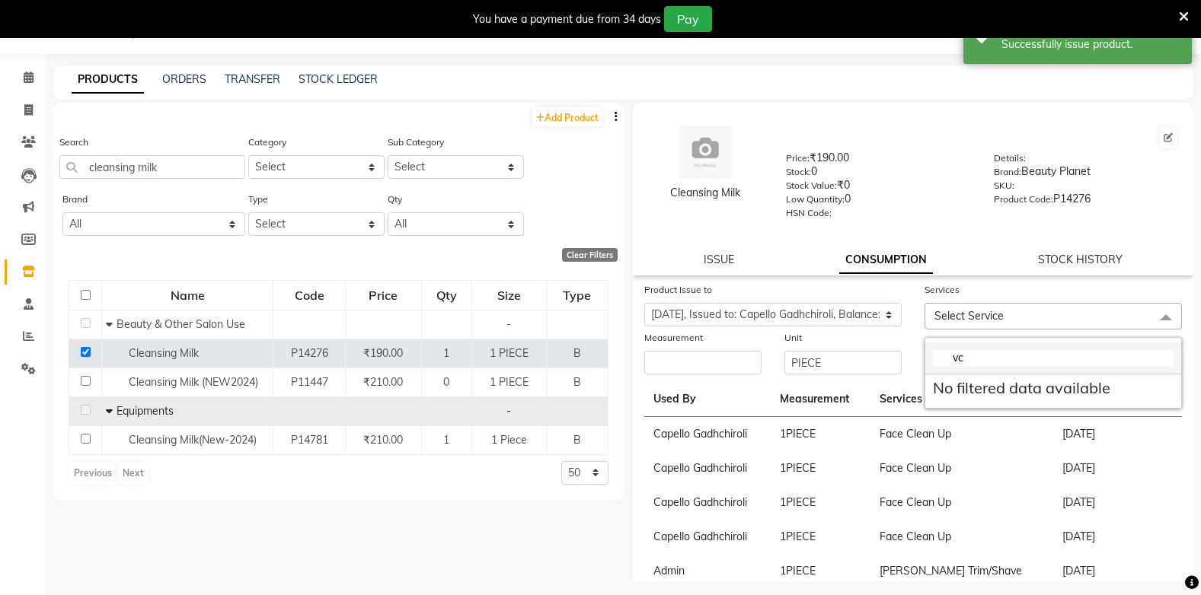
type input "v"
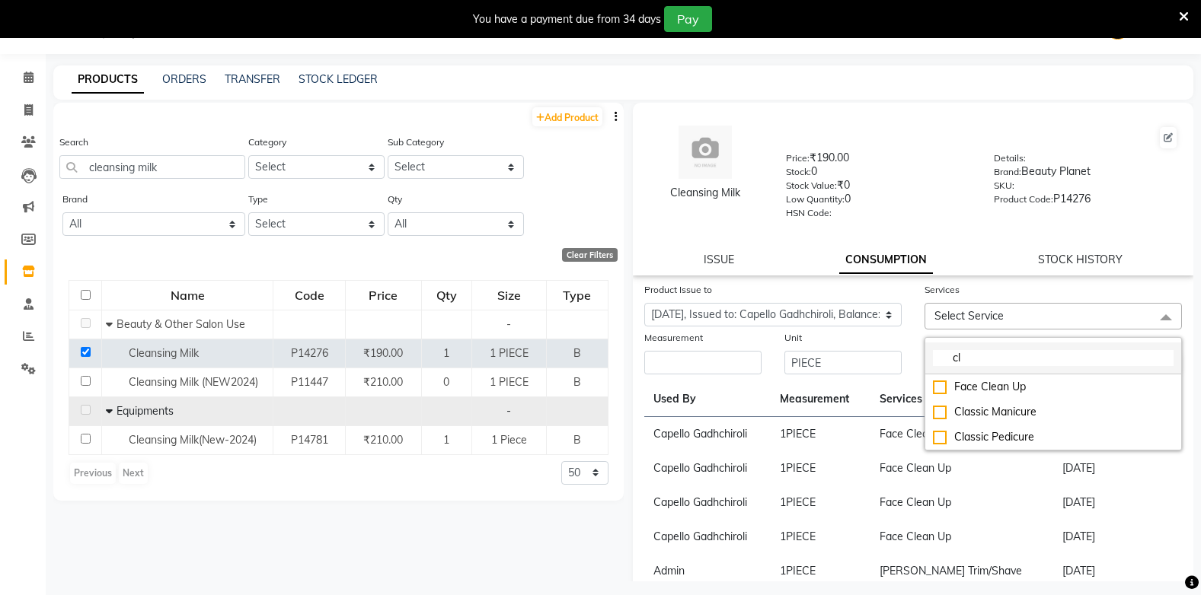
type input "c"
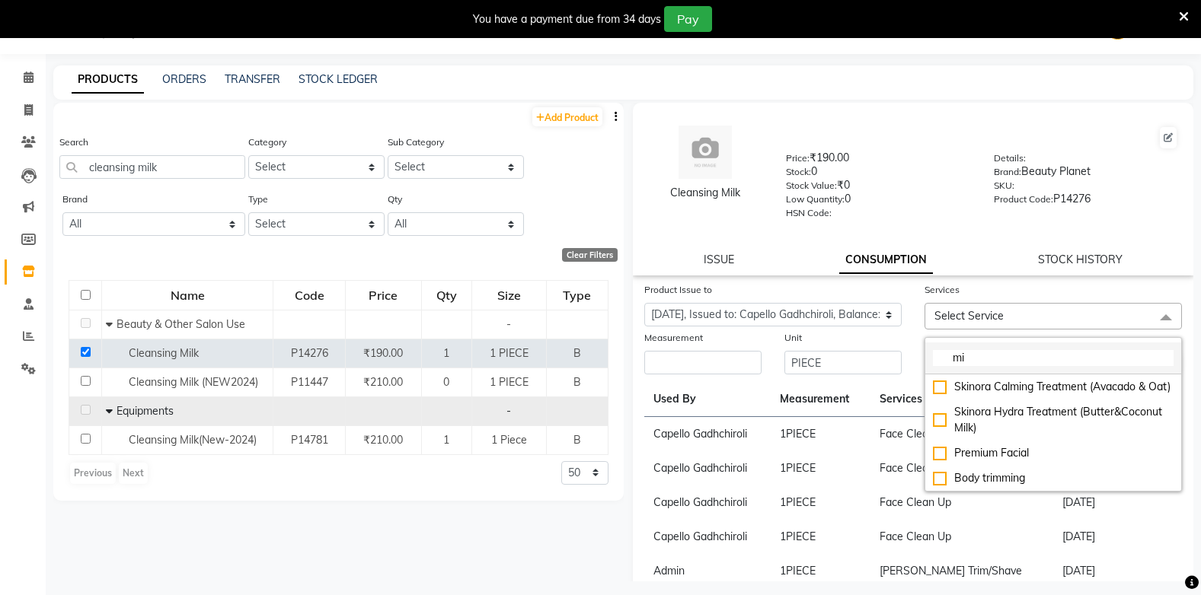
type input "m"
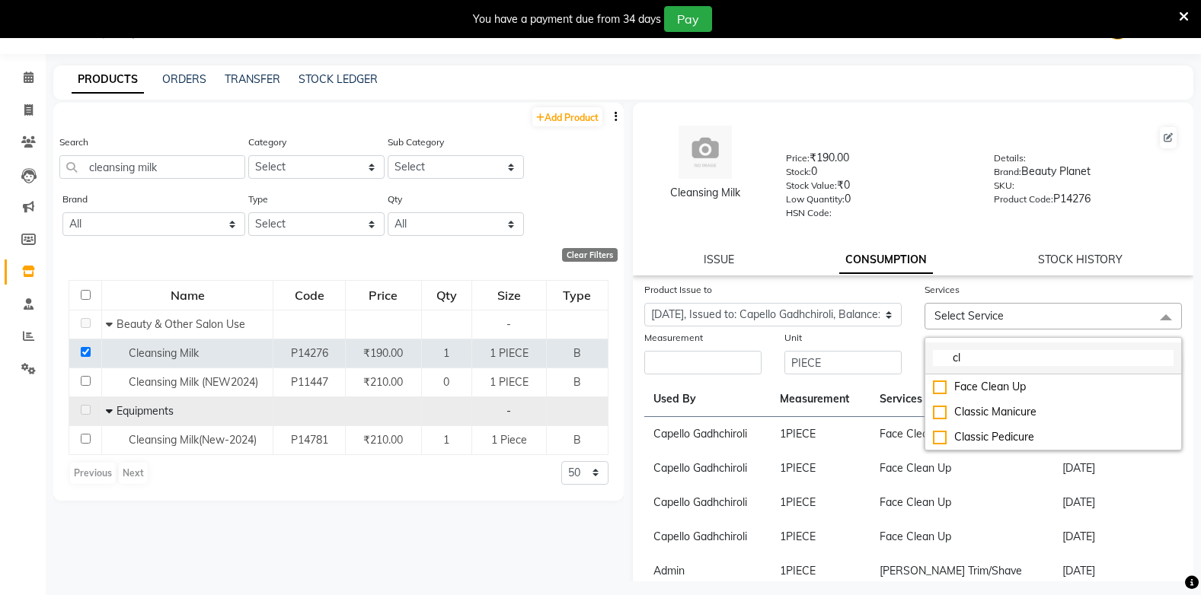
type input "c"
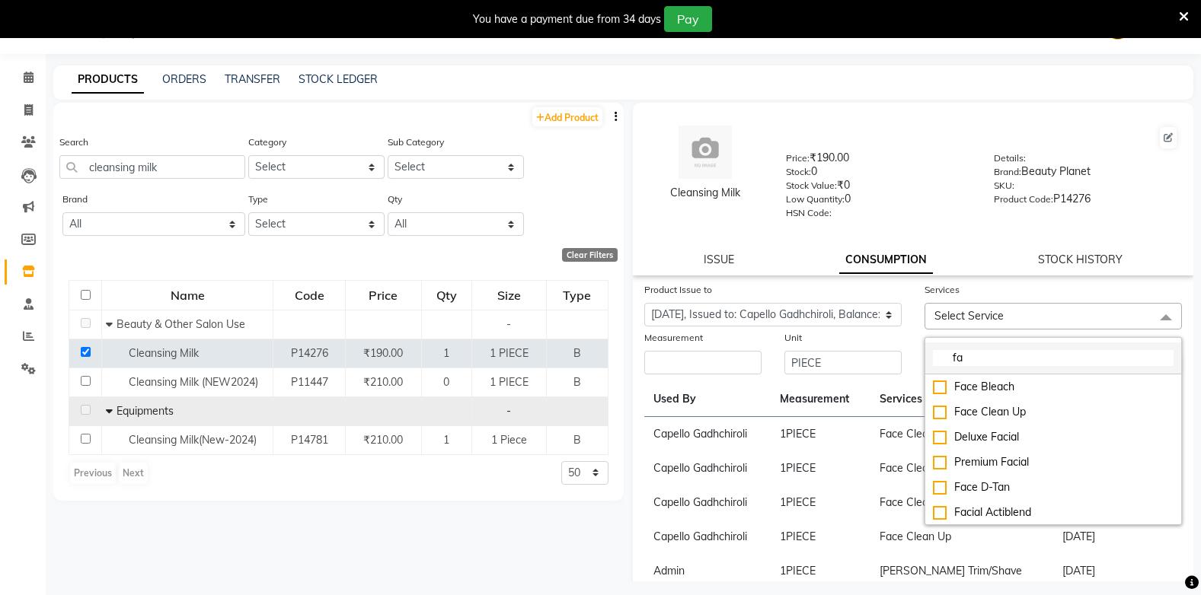
type input "f"
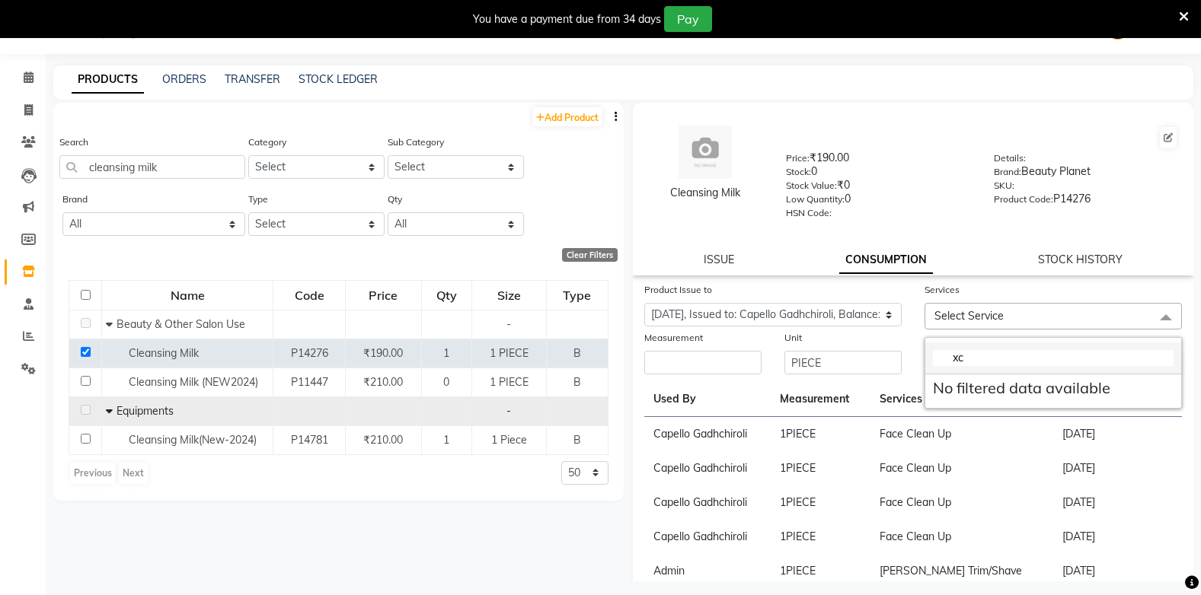
type input "x"
type input "clean"
click at [937, 388] on div "Face Clean Up" at bounding box center [1053, 387] width 241 height 16
checkbox input "true"
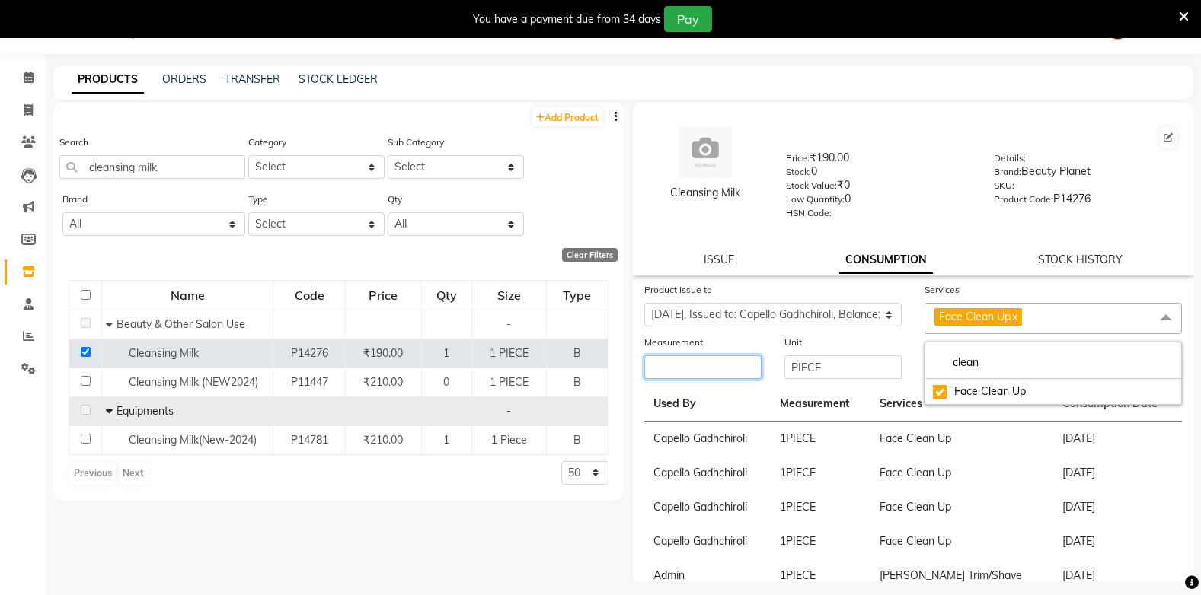
drag, startPoint x: 701, startPoint y: 359, endPoint x: 680, endPoint y: 359, distance: 21.3
click at [680, 359] on input "number" at bounding box center [702, 368] width 117 height 24
type input "1"
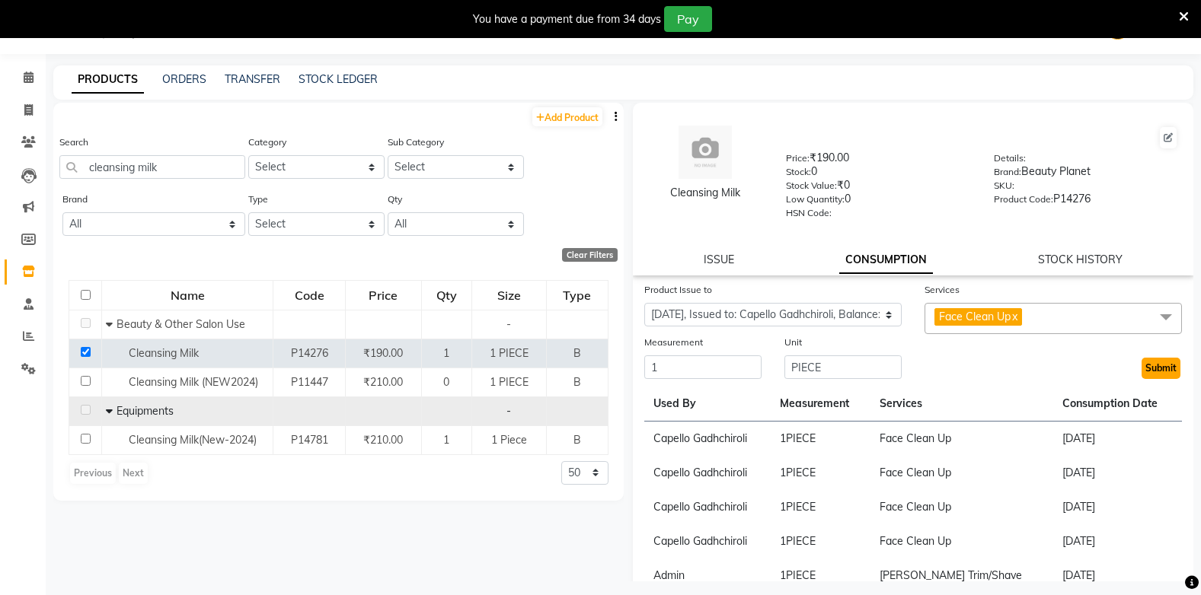
click at [1141, 362] on button "Submit" at bounding box center [1160, 368] width 39 height 21
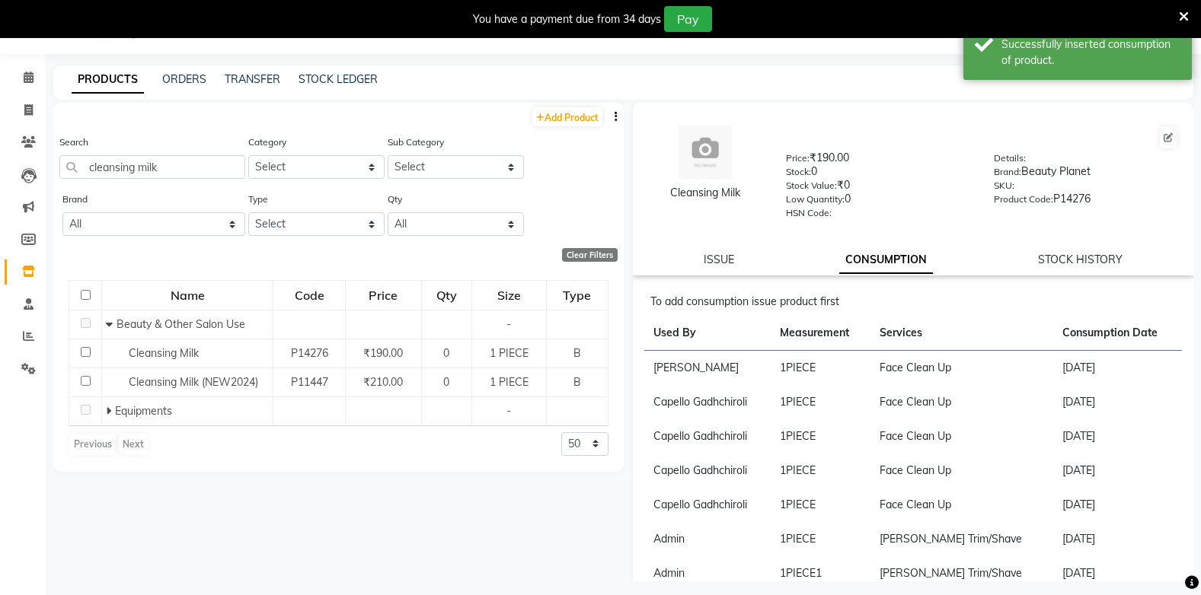
scroll to position [0, 0]
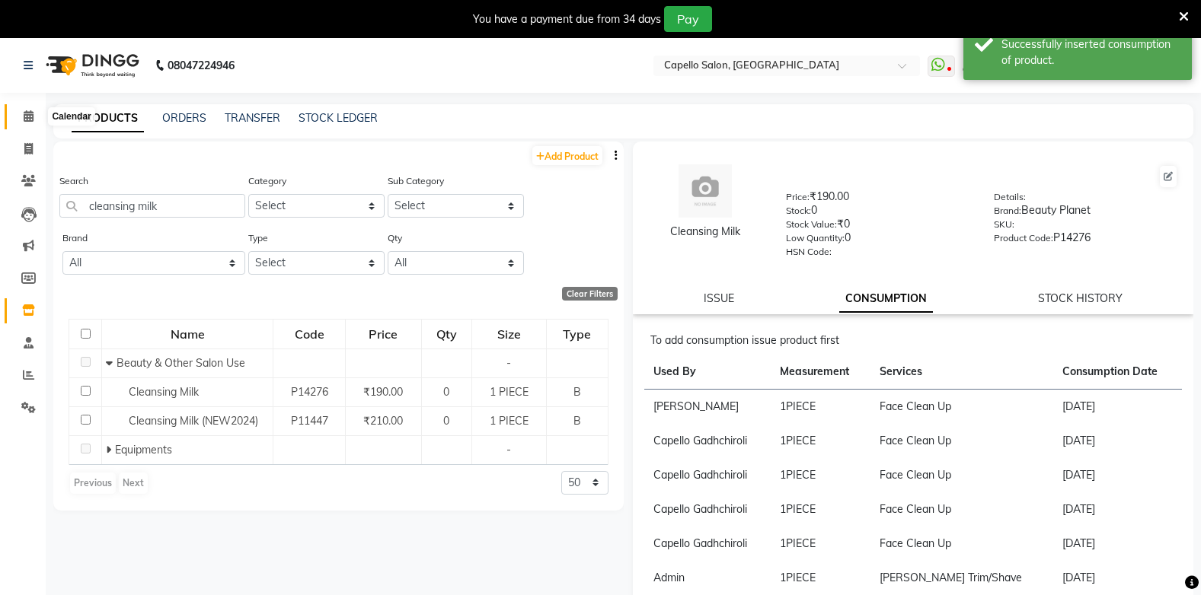
click at [25, 115] on icon at bounding box center [29, 115] width 10 height 11
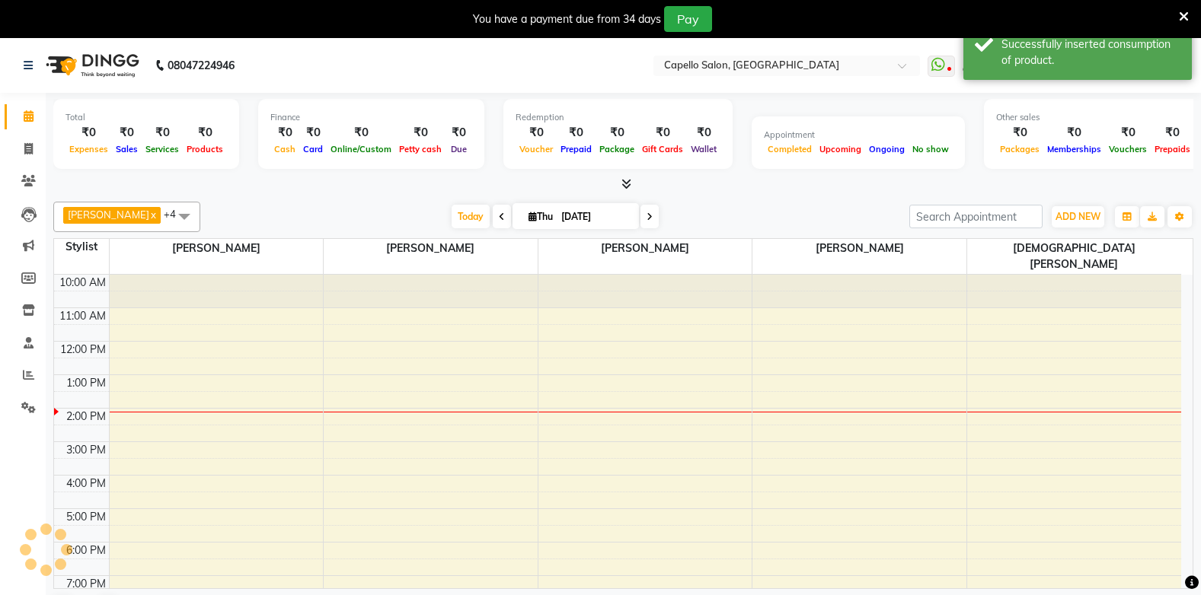
scroll to position [9, 0]
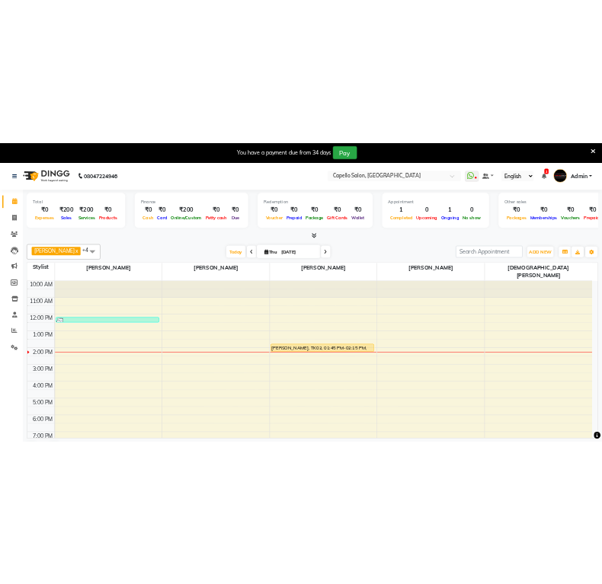
scroll to position [39, 0]
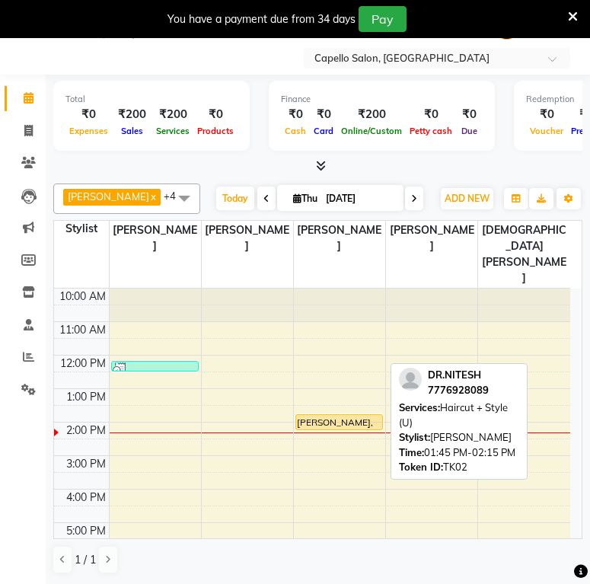
click at [345, 415] on div "[PERSON_NAME], TK02, 01:45 PM-02:15 PM, Haircut + Style (U)" at bounding box center [339, 422] width 86 height 14
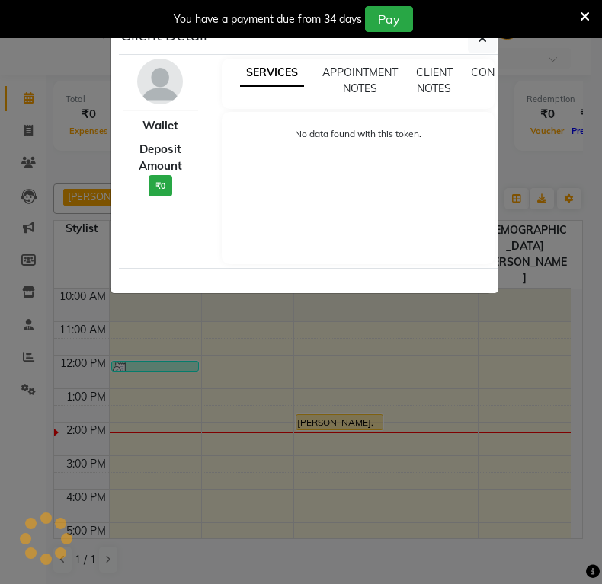
select select "1"
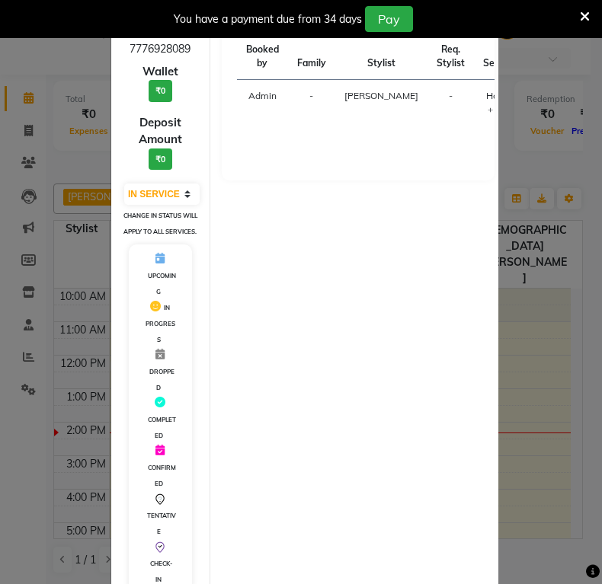
scroll to position [199, 0]
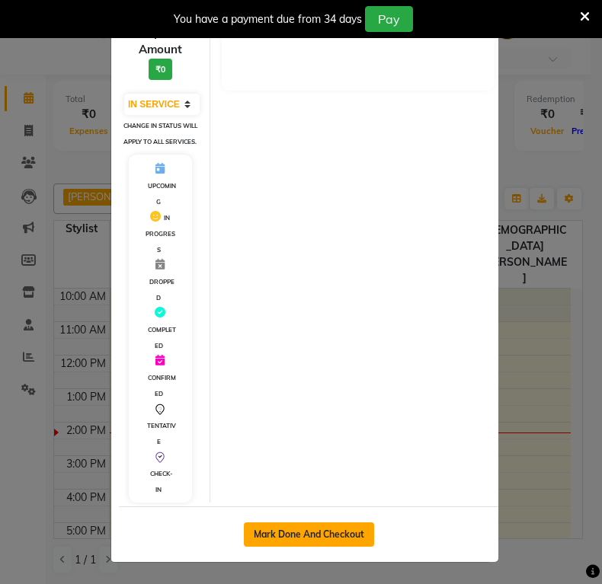
click at [292, 531] on button "Mark Done And Checkout" at bounding box center [309, 534] width 130 height 24
select select "service"
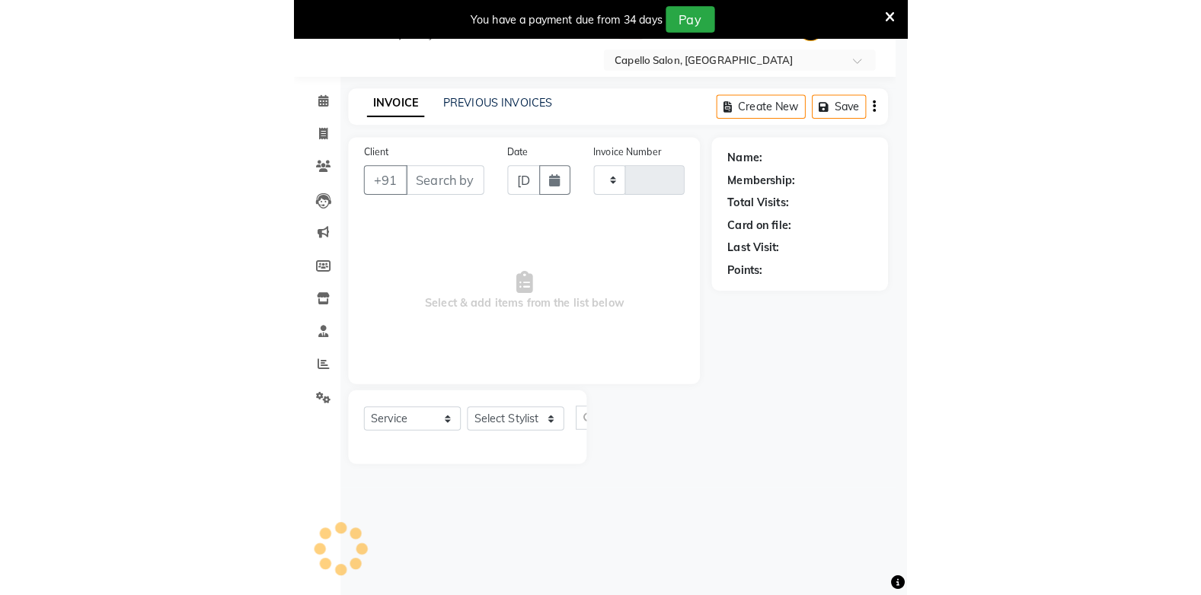
scroll to position [38, 0]
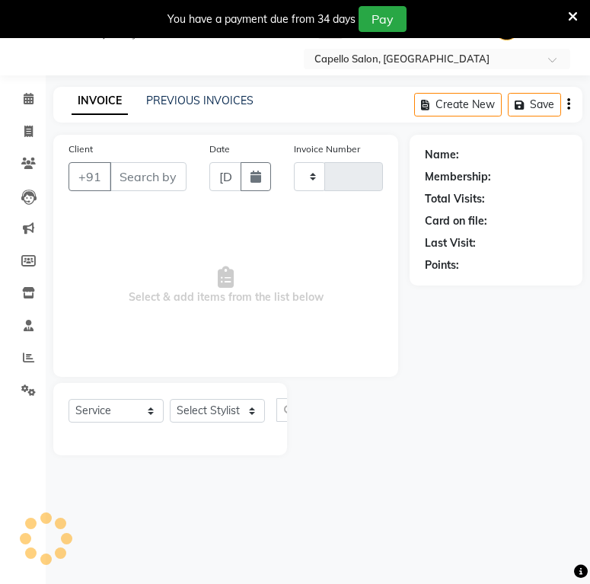
type input "1843"
select select "810"
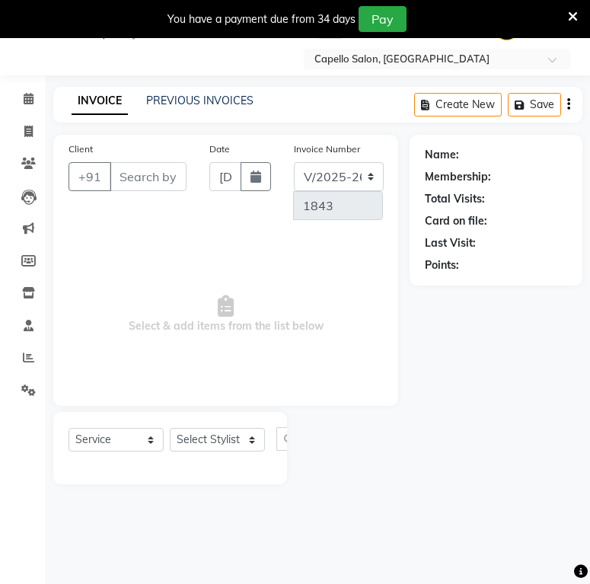
type input "7776928089"
select select "40719"
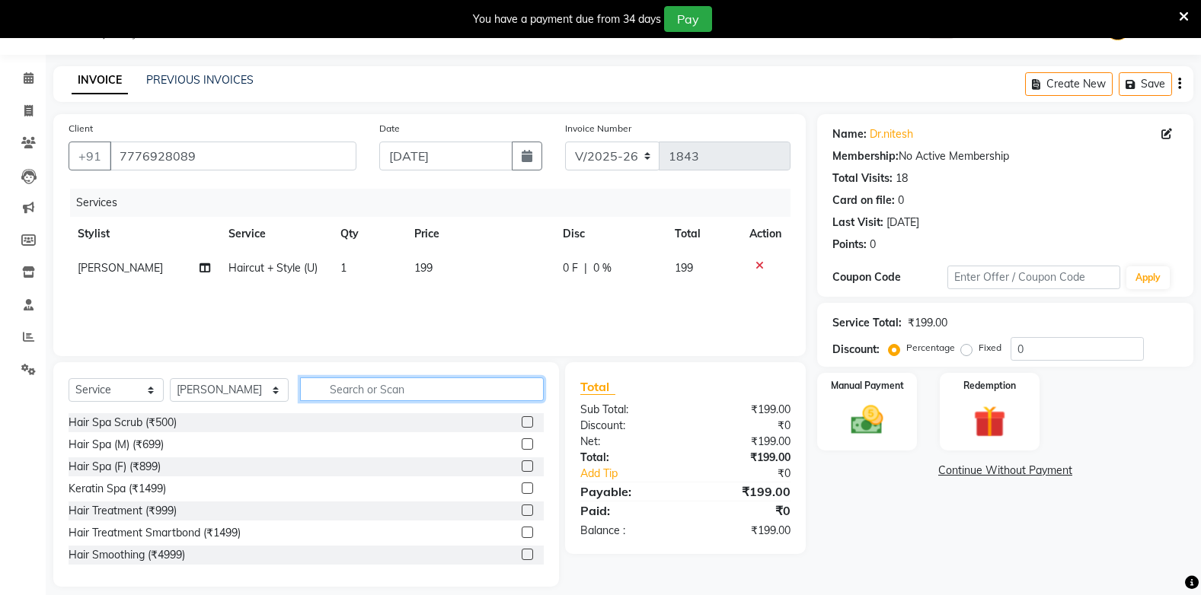
click at [408, 384] on input "text" at bounding box center [421, 390] width 243 height 24
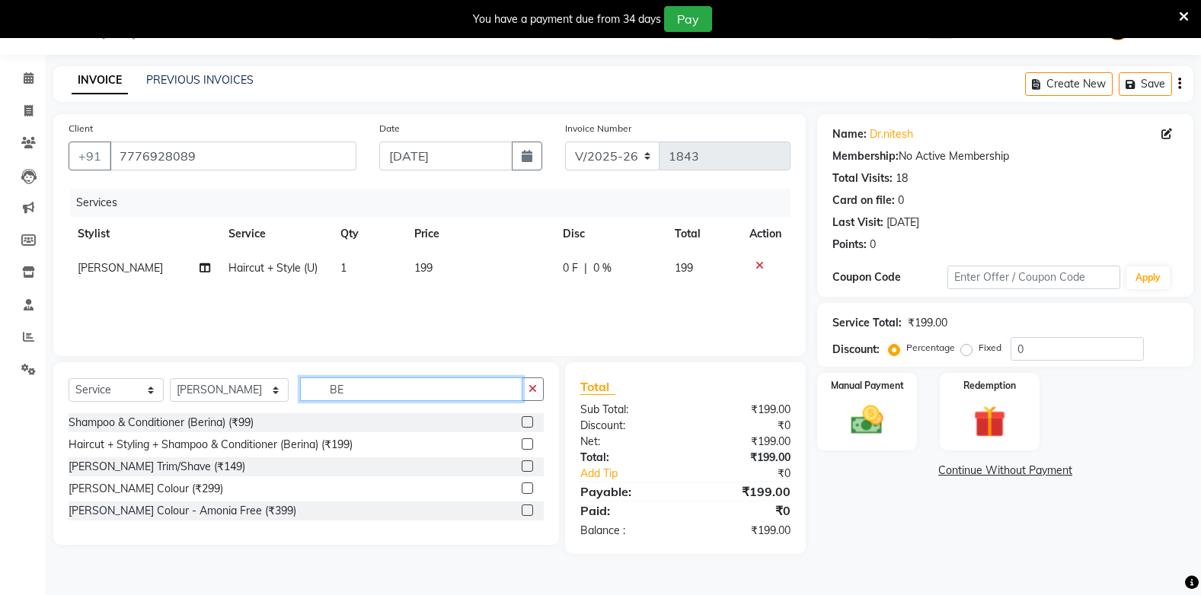
type input "BE"
click at [524, 470] on label at bounding box center [527, 466] width 11 height 11
click at [524, 470] on input "checkbox" at bounding box center [527, 467] width 10 height 10
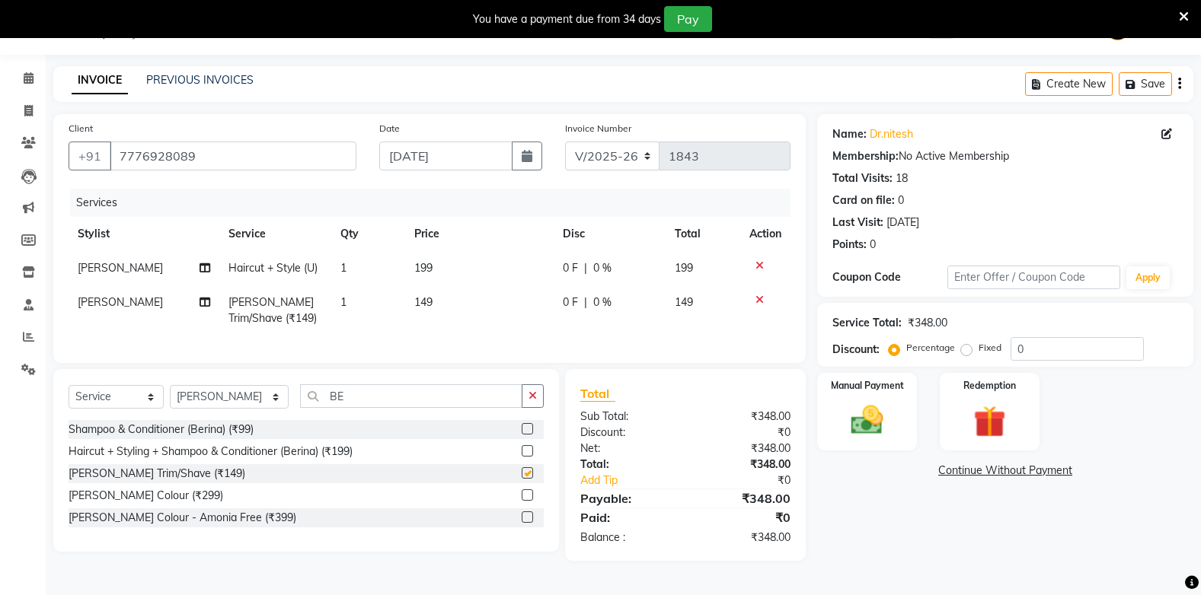
checkbox input "false"
click at [477, 297] on td "149" at bounding box center [479, 311] width 148 height 50
select select "40719"
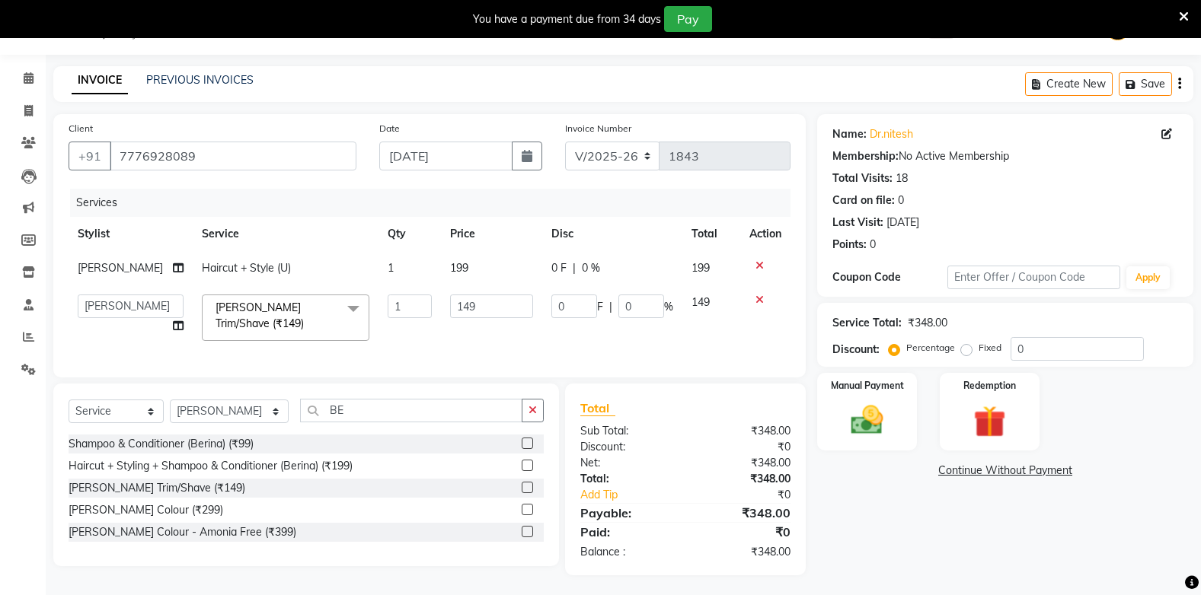
click at [477, 286] on td "199" at bounding box center [491, 268] width 101 height 34
select select "40719"
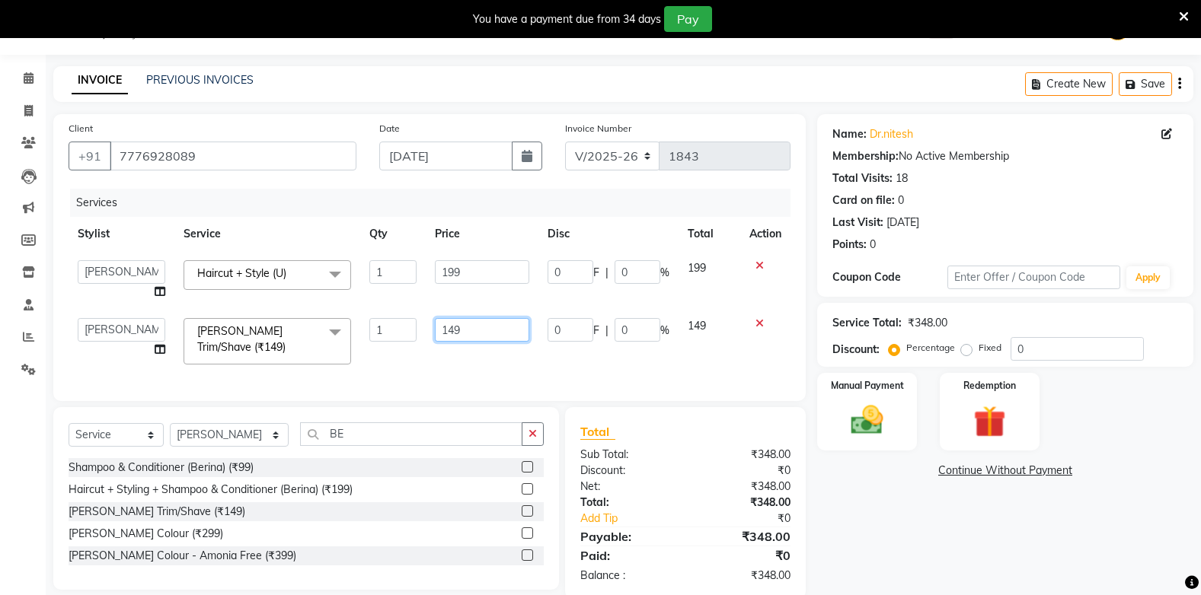
drag, startPoint x: 477, startPoint y: 301, endPoint x: 477, endPoint y: 341, distance: 40.4
click at [477, 338] on tbody "Admin [PERSON_NAME] BHARTI [PERSON_NAME] [PERSON_NAME] Gadhchiroli [PERSON_NAME…" at bounding box center [430, 312] width 722 height 123
click at [477, 341] on input "149" at bounding box center [482, 330] width 94 height 24
type input "1"
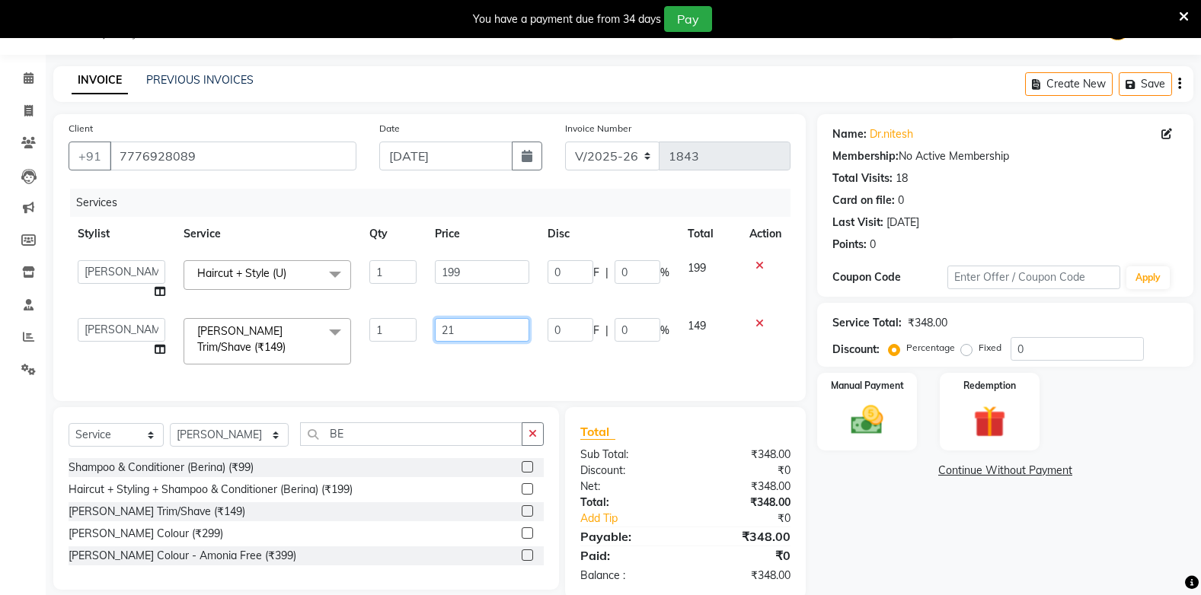
type input "2"
type input "200"
click at [474, 295] on td "199" at bounding box center [482, 280] width 113 height 58
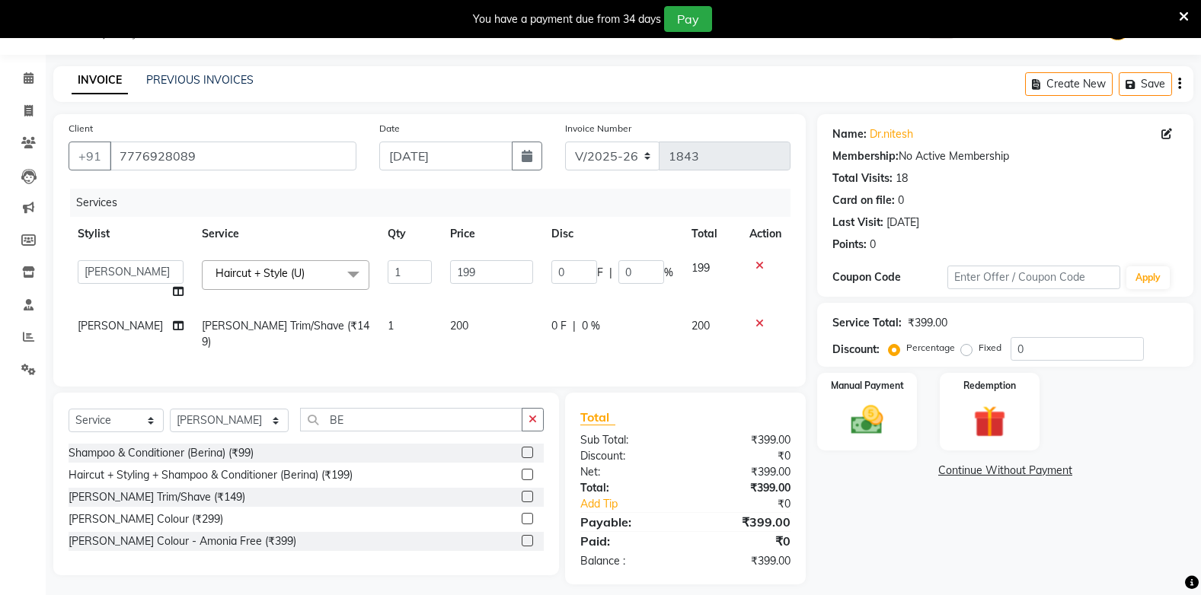
drag, startPoint x: 474, startPoint y: 292, endPoint x: 477, endPoint y: 284, distance: 9.2
click at [476, 286] on td "199" at bounding box center [491, 280] width 101 height 58
click at [480, 274] on input "199" at bounding box center [491, 272] width 83 height 24
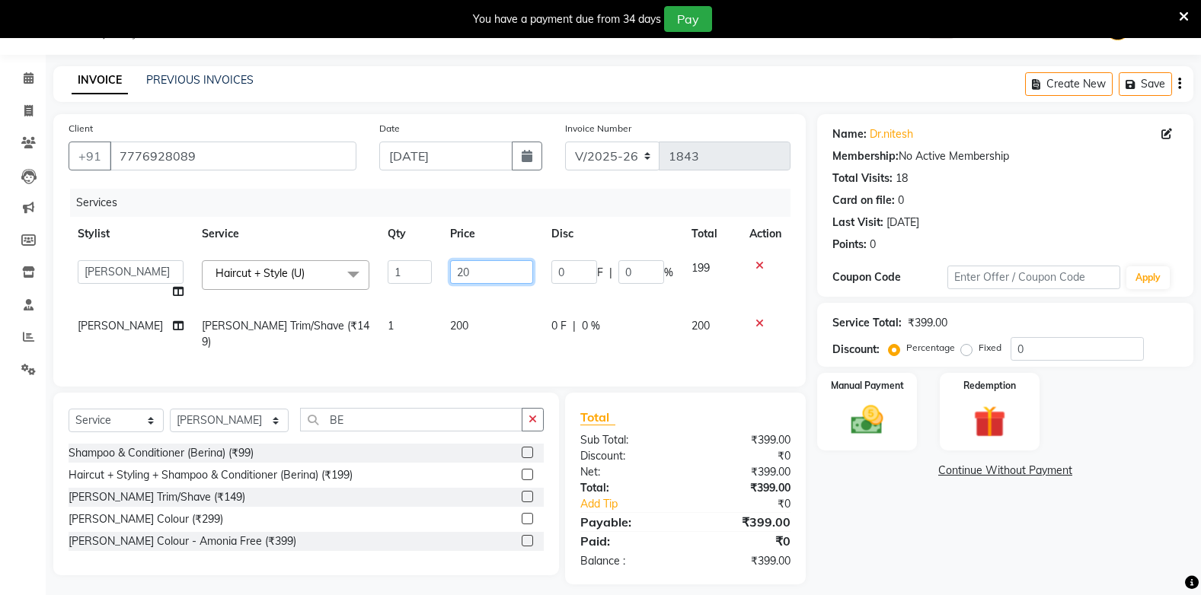
type input "200"
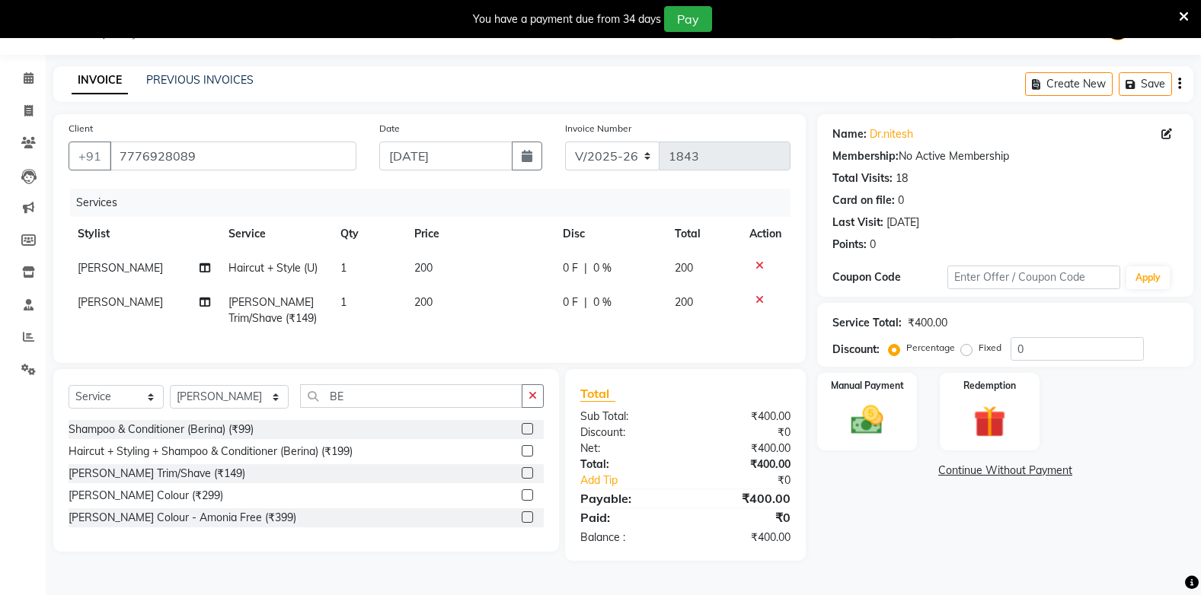
click at [671, 389] on div "Client [PHONE_NUMBER] Date [DATE] Invoice Number V/2025 V/[PHONE_NUMBER] Servic…" at bounding box center [429, 337] width 775 height 447
click at [876, 413] on img at bounding box center [867, 420] width 54 height 38
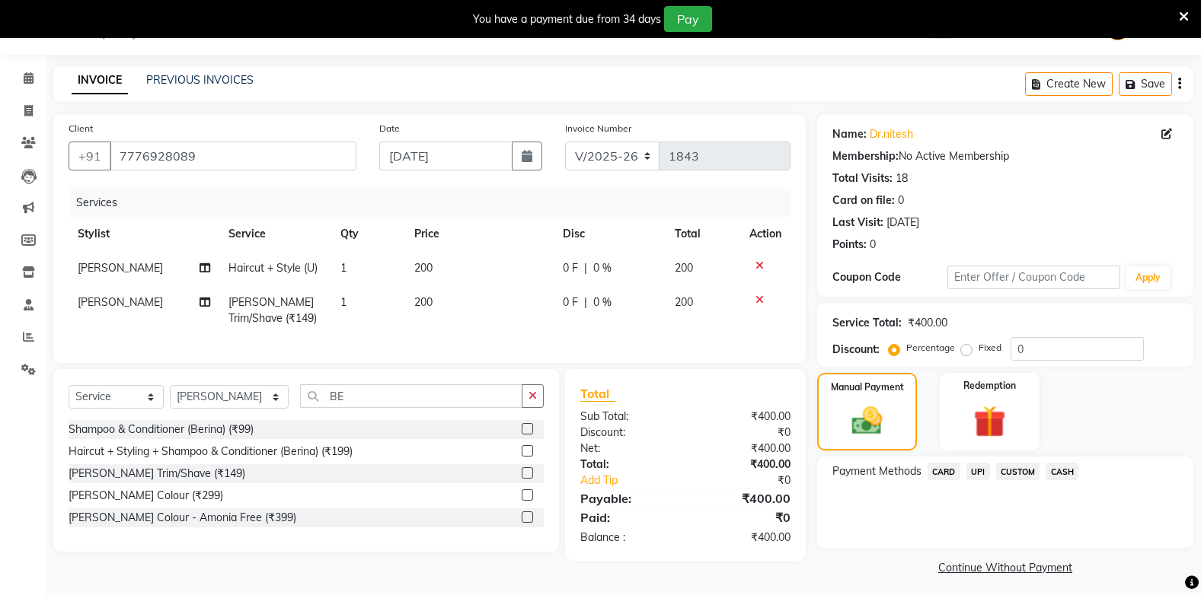
scroll to position [45, 0]
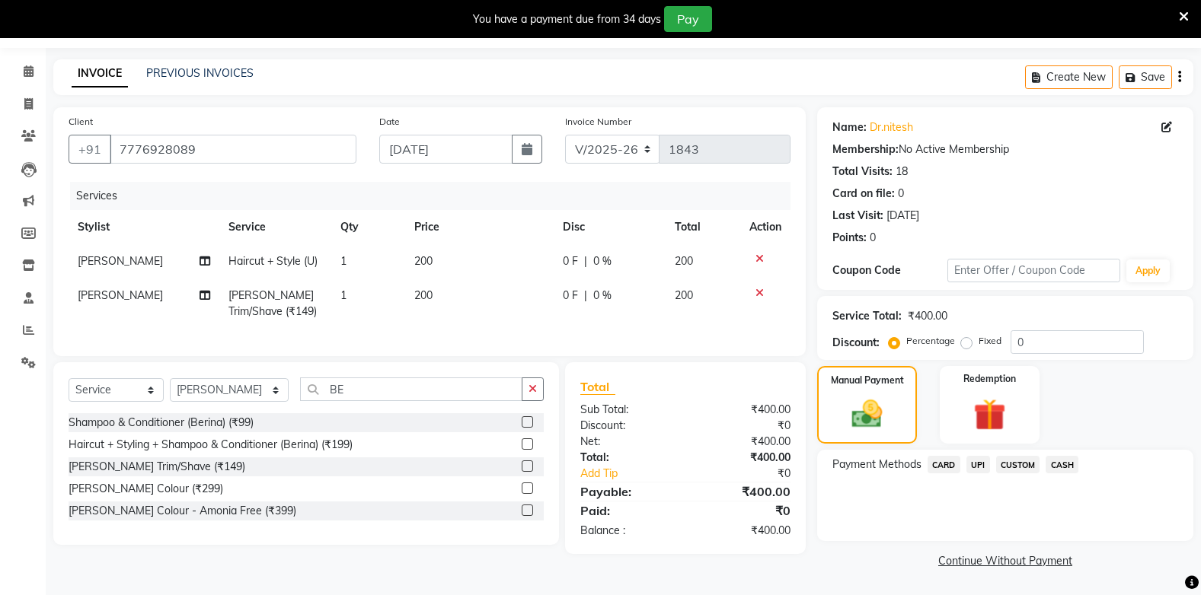
click at [978, 464] on span "UPI" at bounding box center [978, 465] width 24 height 18
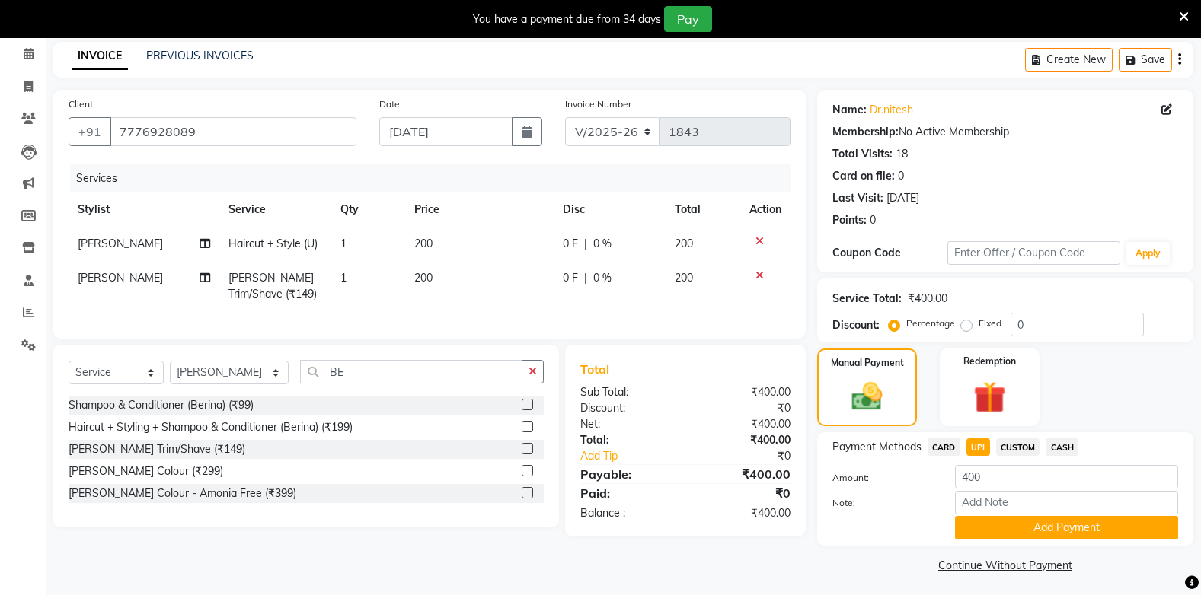
scroll to position [67, 0]
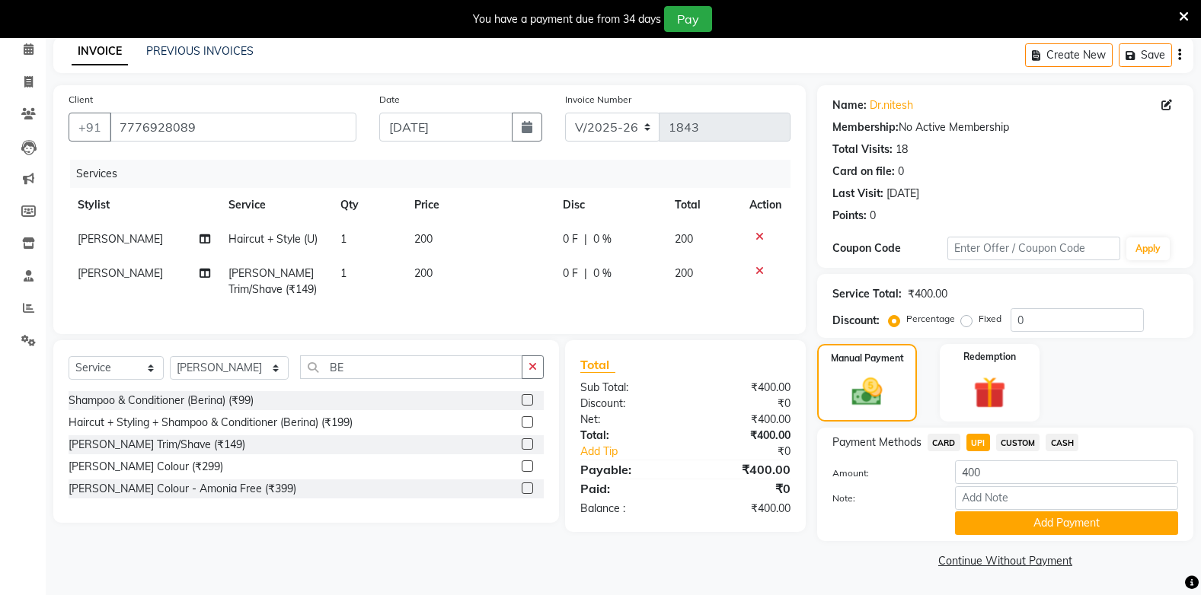
click at [1006, 524] on button "Add Payment" at bounding box center [1066, 524] width 223 height 24
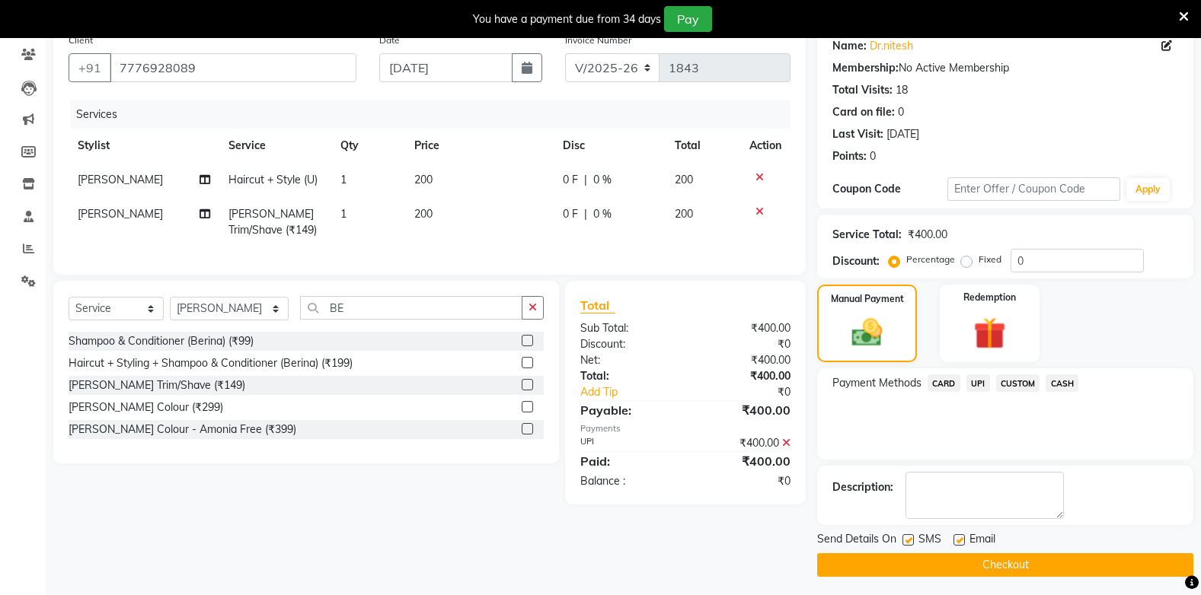
scroll to position [131, 0]
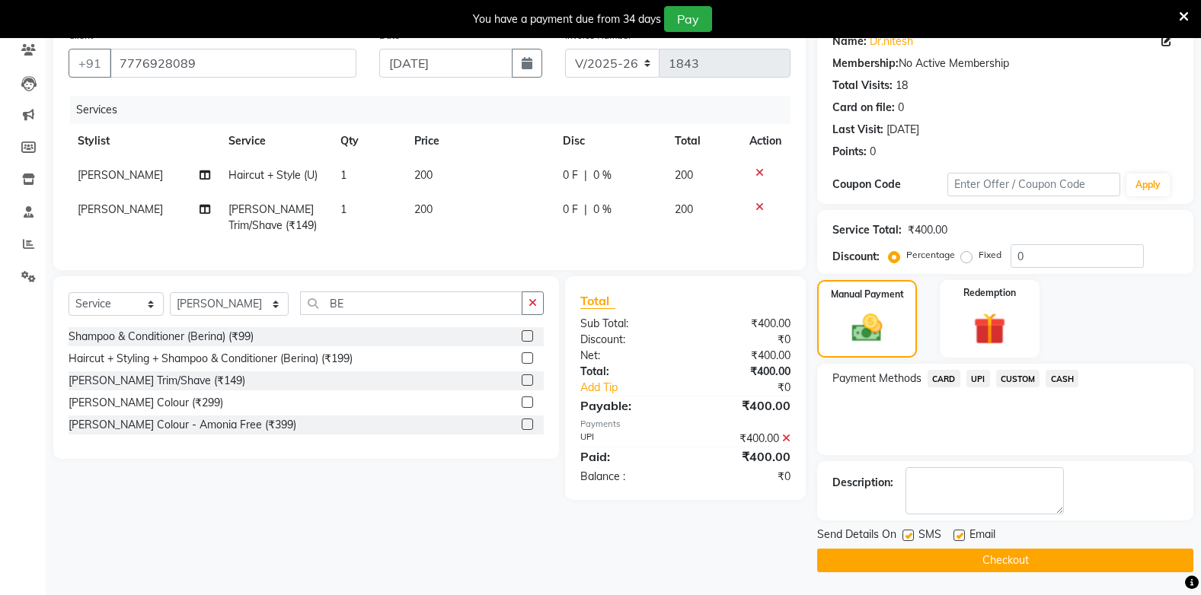
click at [1016, 565] on button "Checkout" at bounding box center [1005, 561] width 376 height 24
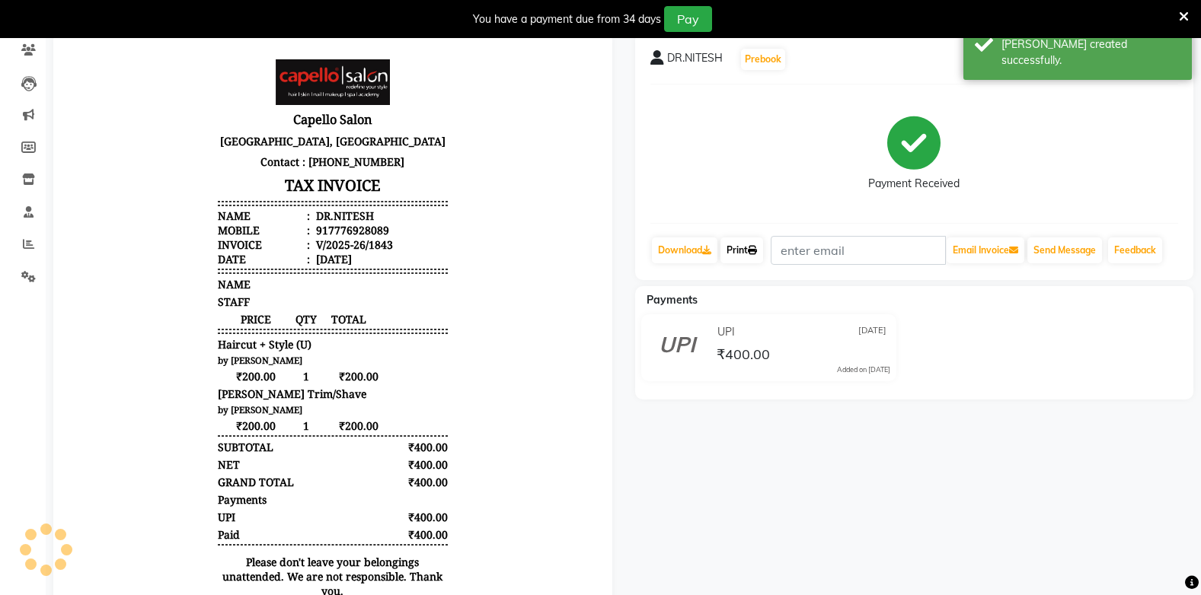
click at [741, 255] on link "Print" at bounding box center [741, 251] width 43 height 26
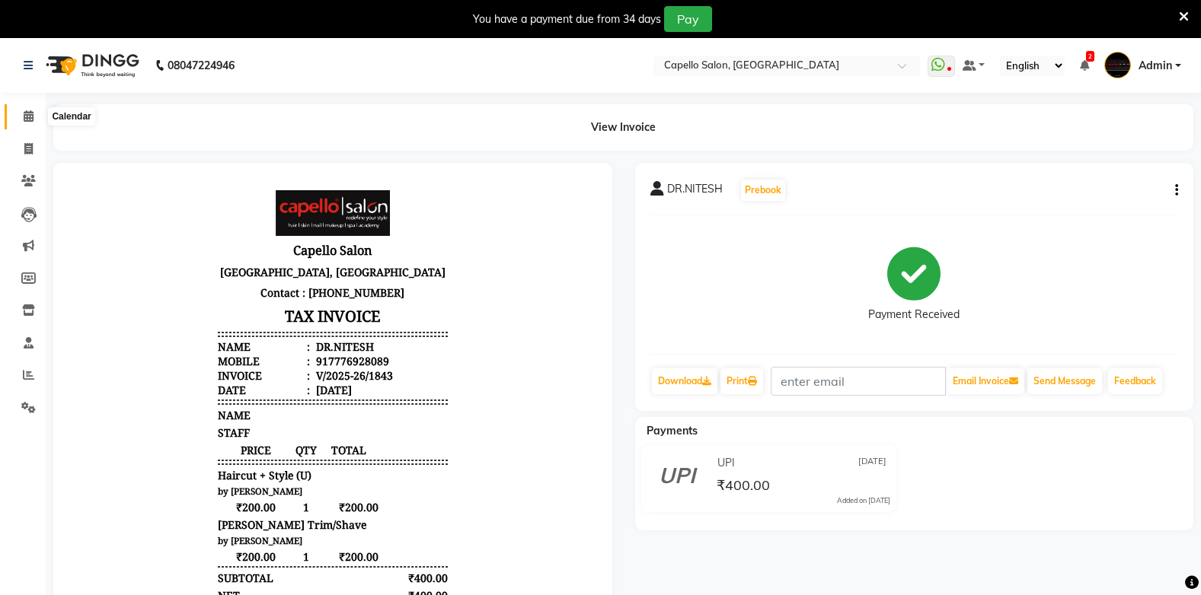
click at [28, 122] on span at bounding box center [28, 117] width 27 height 18
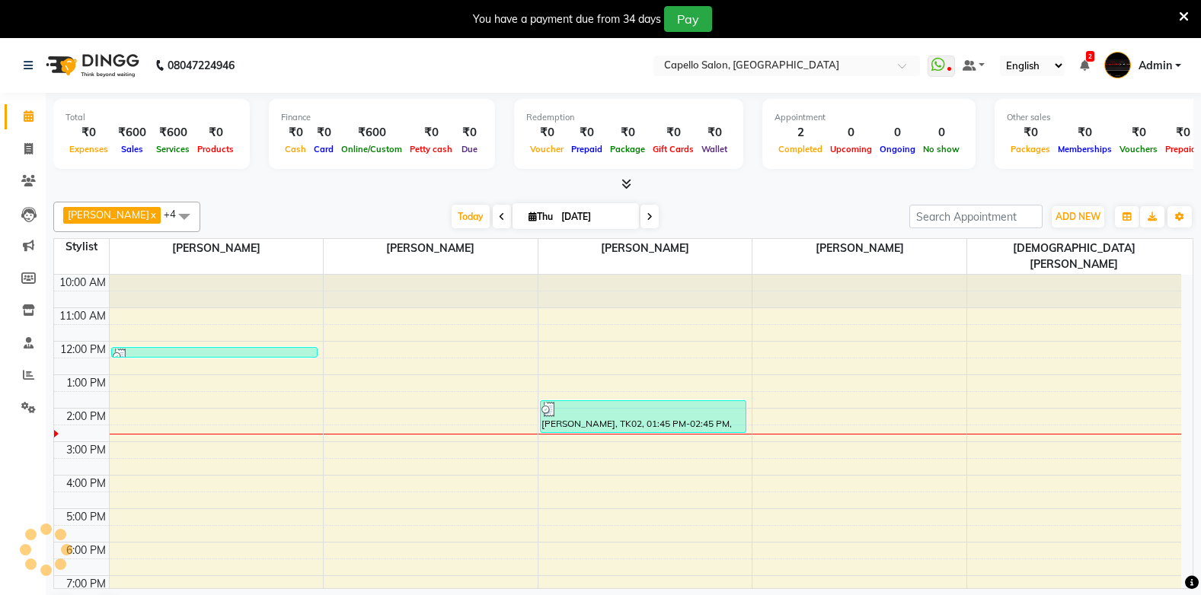
scroll to position [39, 0]
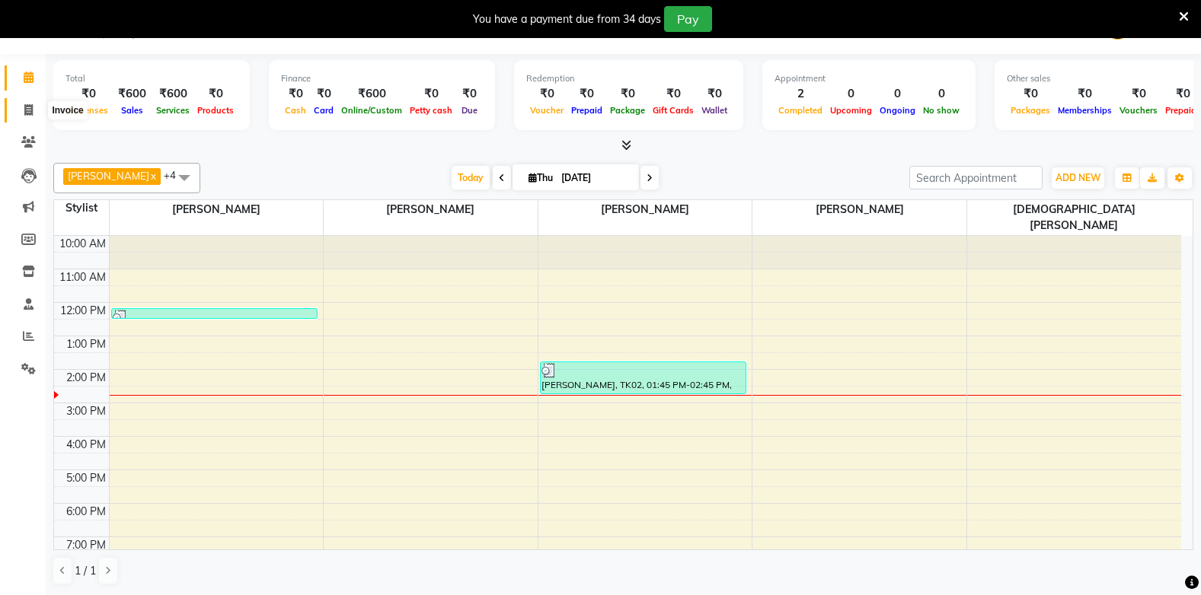
click at [29, 112] on icon at bounding box center [28, 109] width 8 height 11
select select "service"
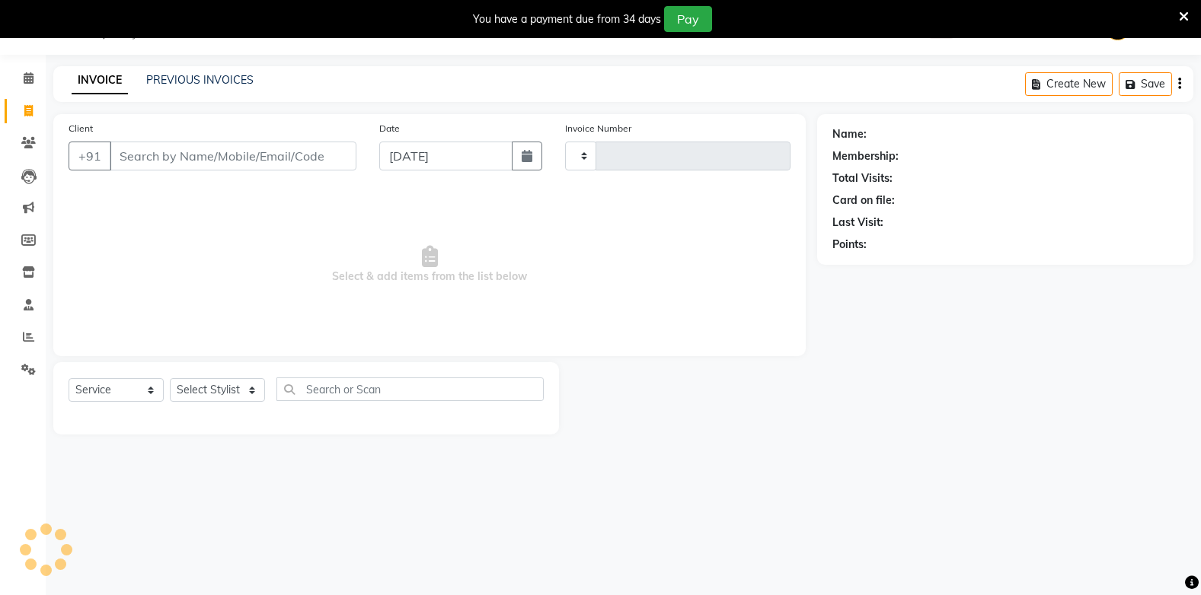
scroll to position [38, 0]
type input "1844"
select select "810"
click at [146, 161] on input "Client" at bounding box center [233, 156] width 247 height 29
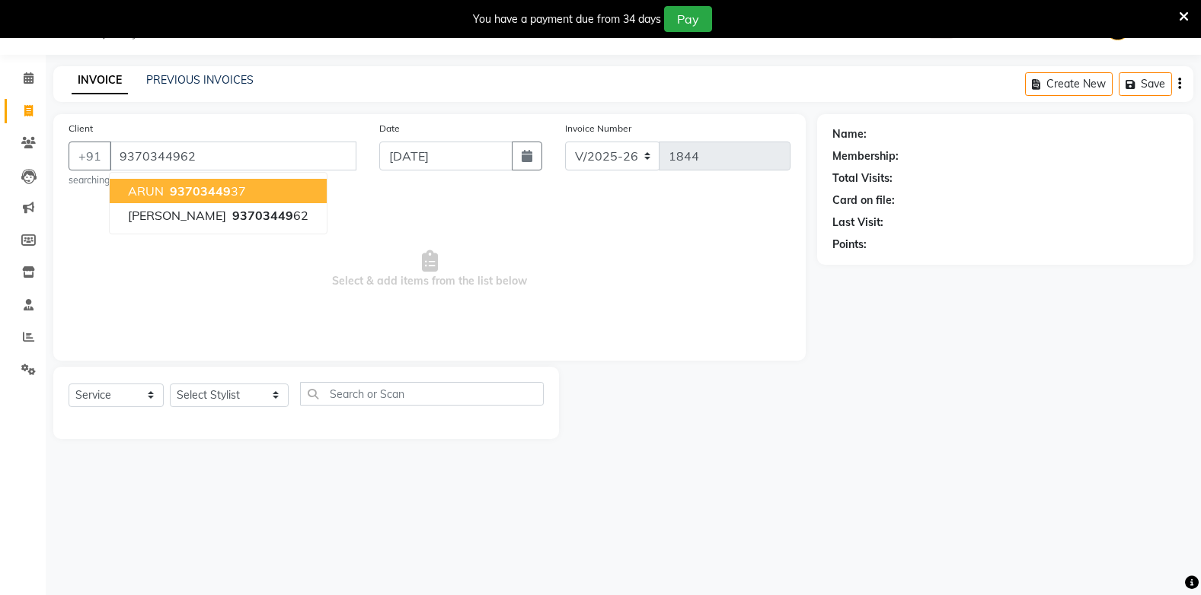
type input "9370344962"
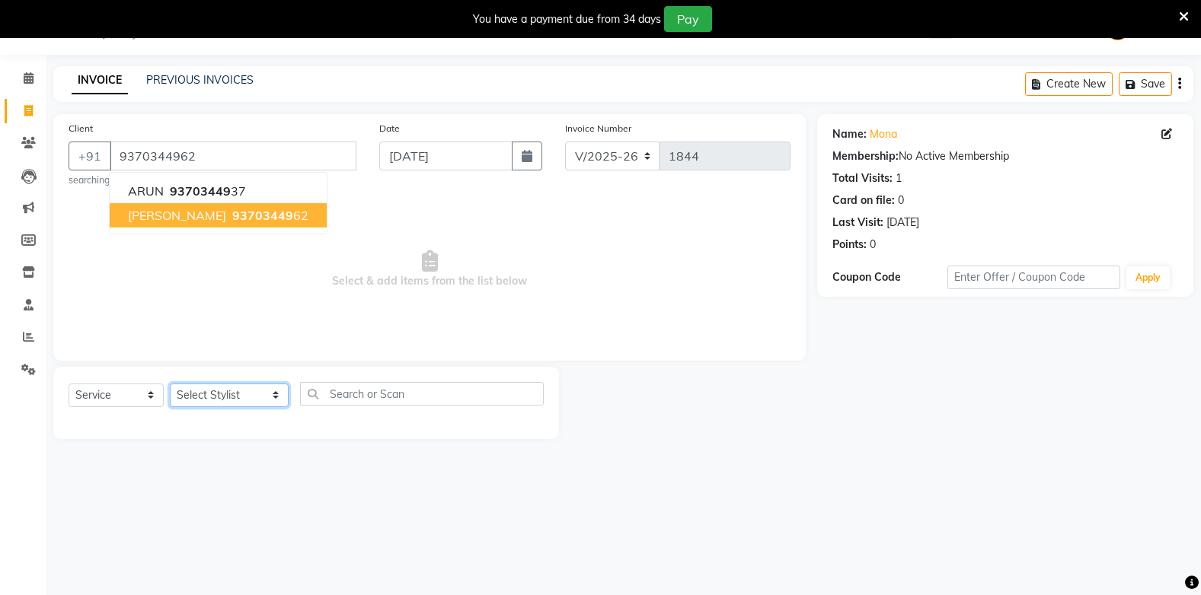
click at [219, 393] on select "Select Stylist Admin Arman Barsagade BHARTI SAHARE Capello Gadhchiroli Lakhan b…" at bounding box center [229, 396] width 119 height 24
select select "87815"
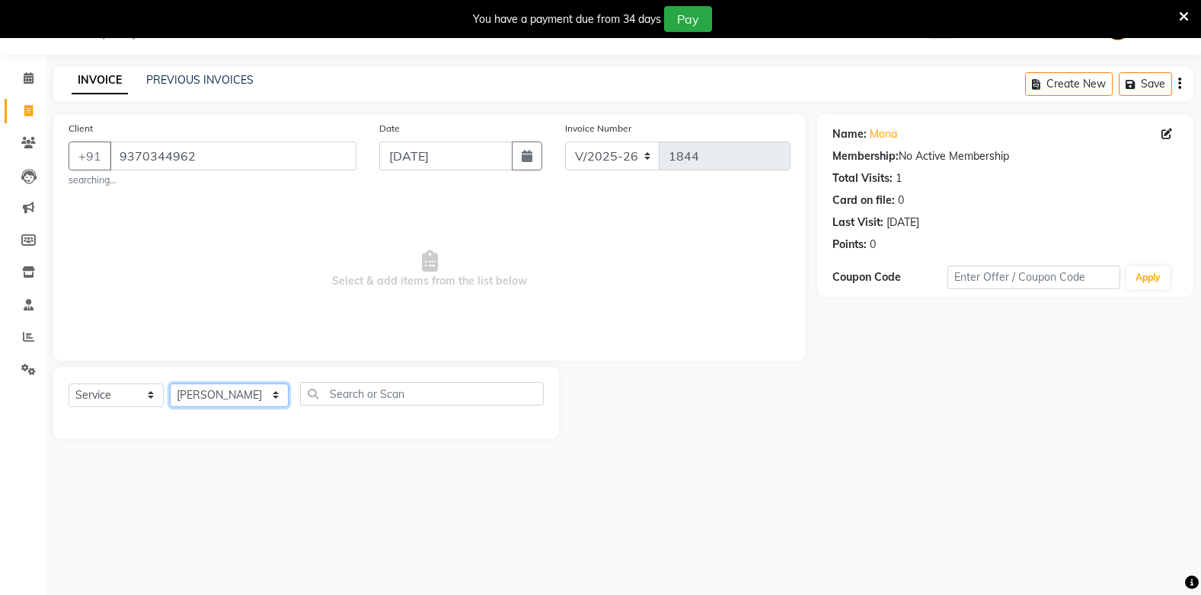
click at [170, 384] on select "Select Stylist Admin Arman Barsagade BHARTI SAHARE Capello Gadhchiroli Lakhan b…" at bounding box center [229, 396] width 119 height 24
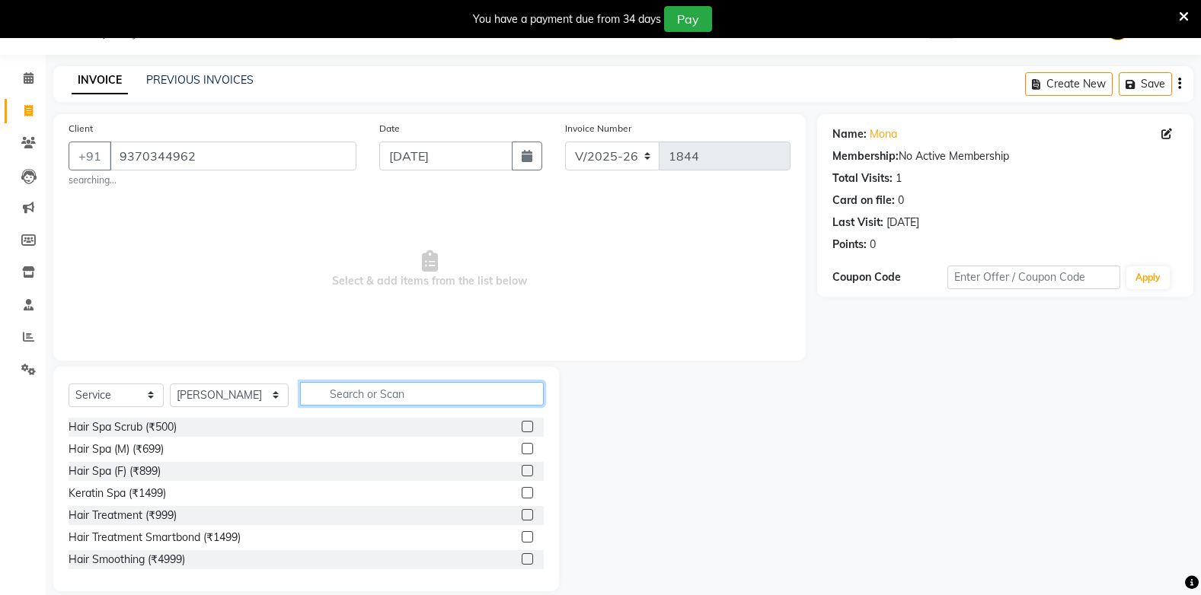
click at [312, 394] on input "text" at bounding box center [421, 394] width 243 height 24
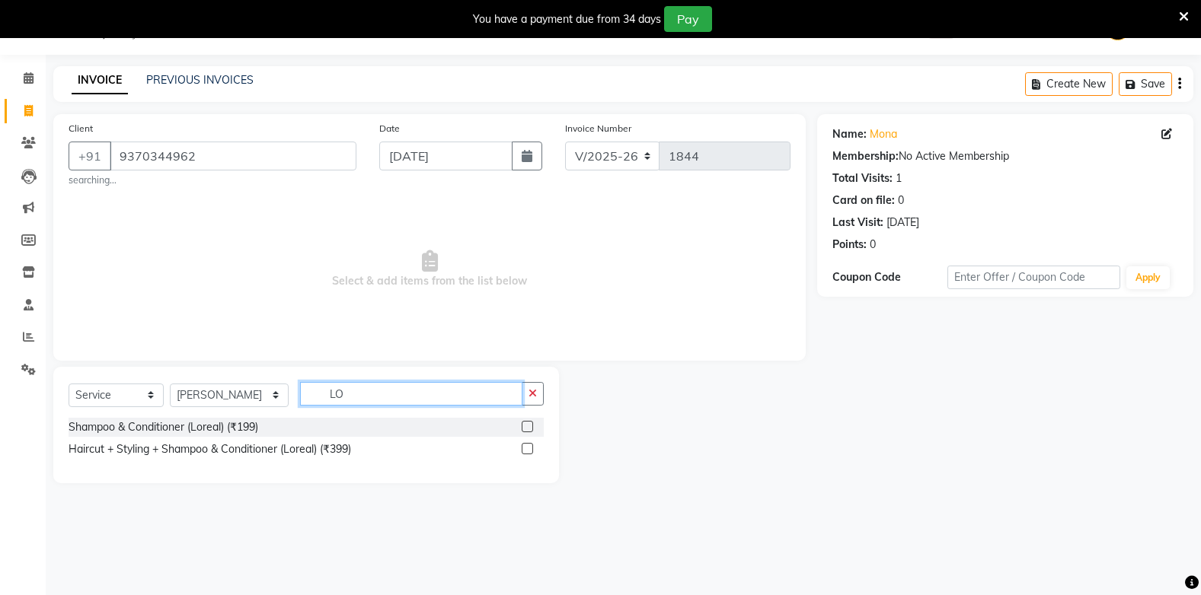
type input "L"
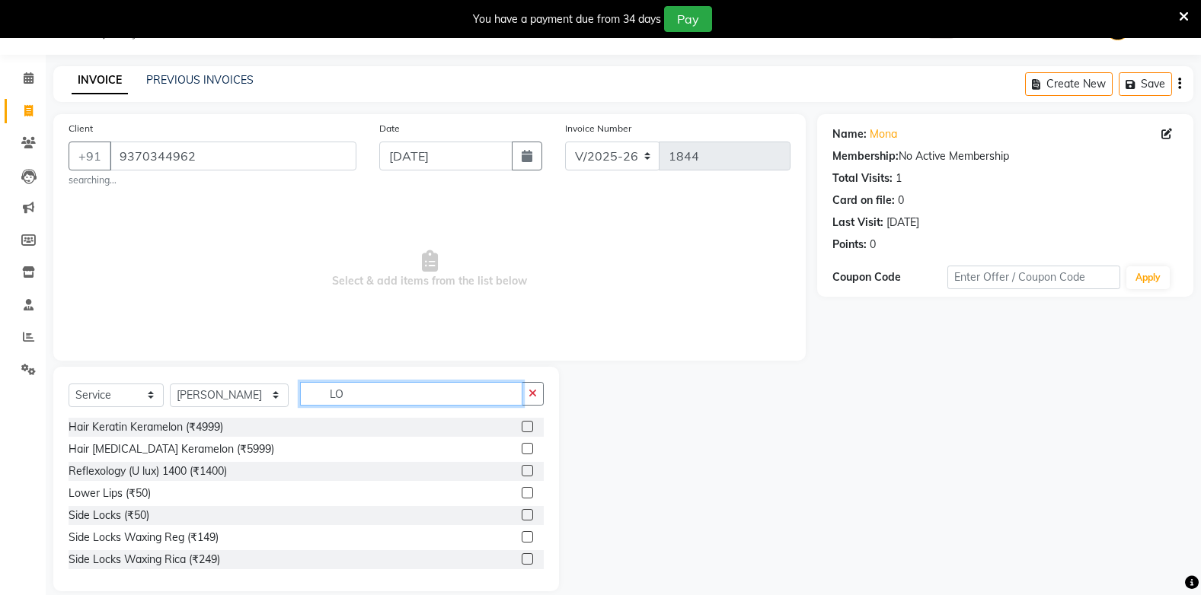
type input "L"
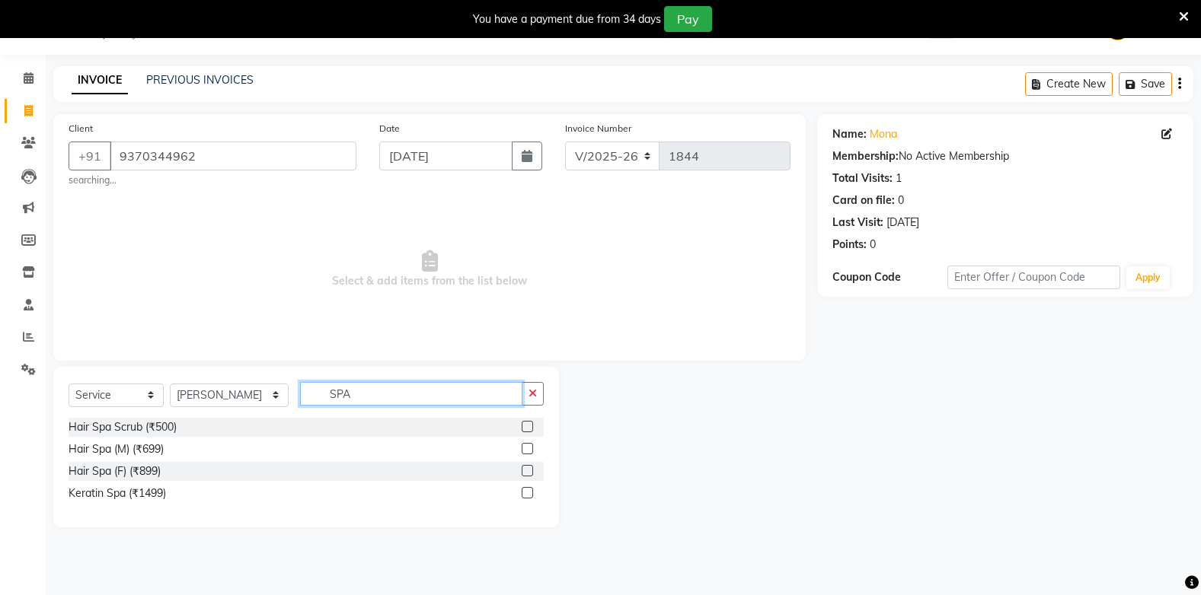
type input "SPA"
click at [529, 468] on label at bounding box center [527, 470] width 11 height 11
click at [529, 468] on input "checkbox" at bounding box center [527, 472] width 10 height 10
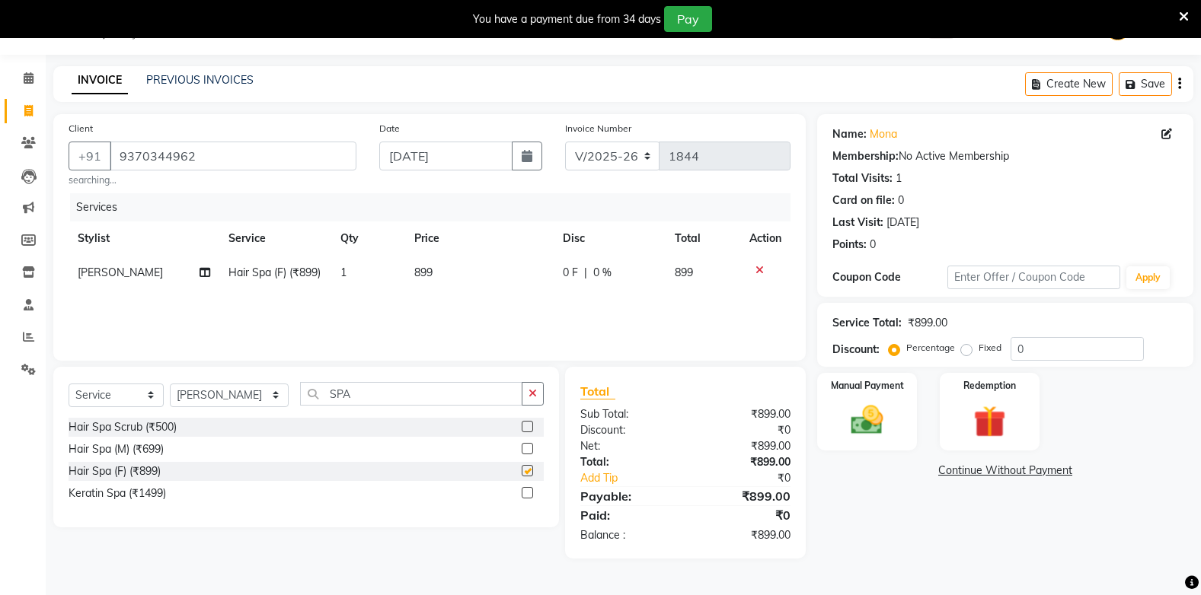
checkbox input "false"
click at [427, 265] on td "899" at bounding box center [479, 273] width 148 height 34
select select "87815"
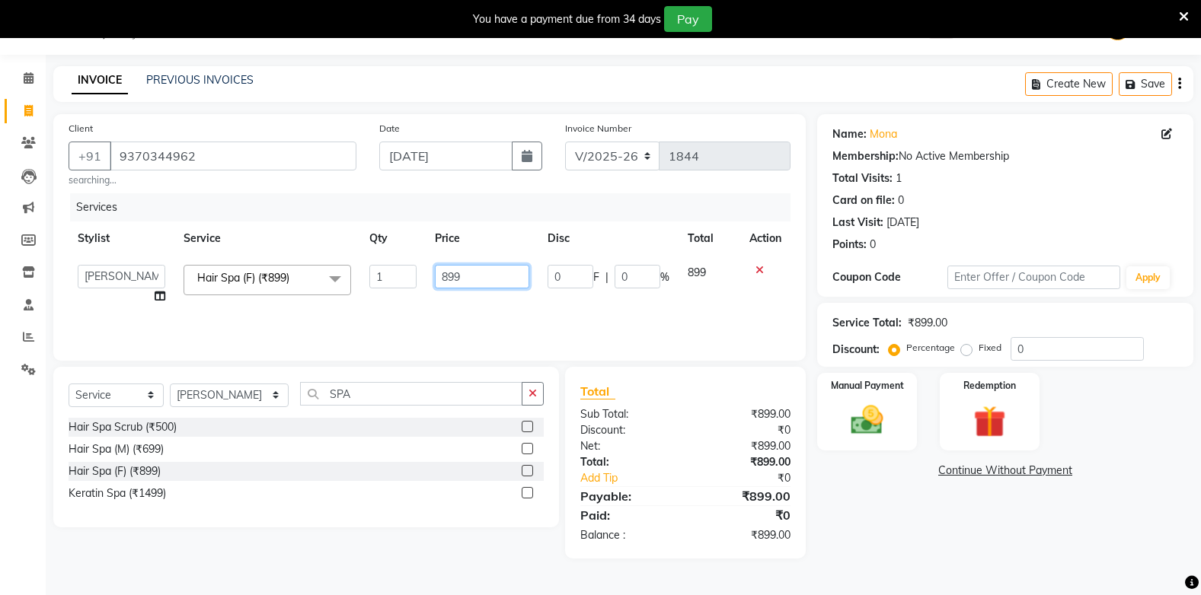
click at [484, 275] on input "899" at bounding box center [482, 277] width 94 height 24
type input "8"
type input "1000"
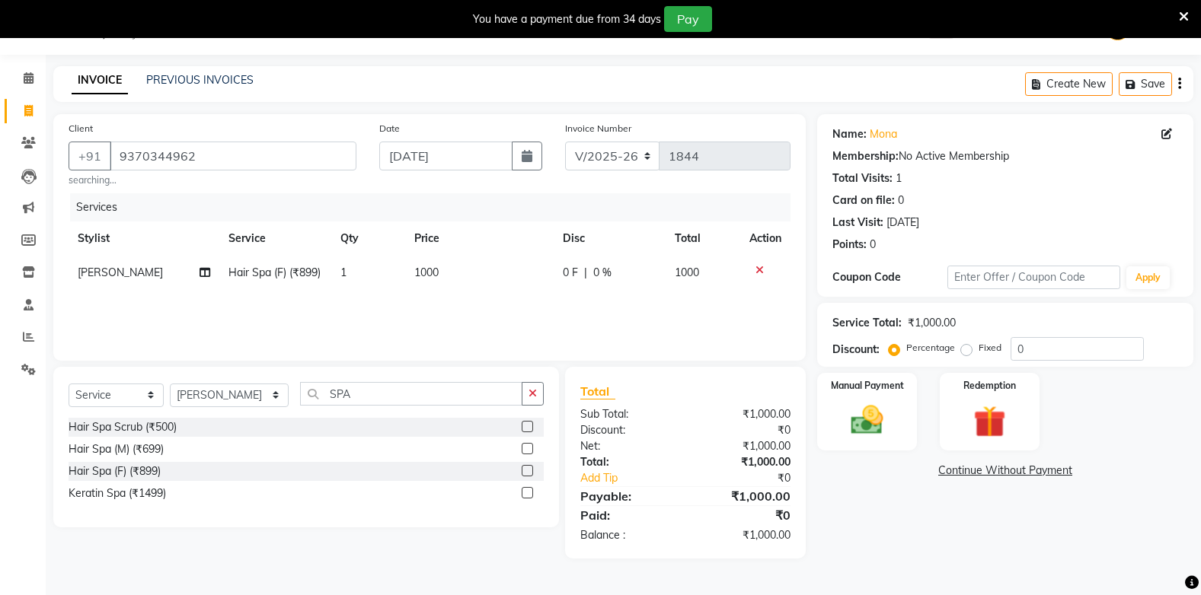
click at [434, 321] on div "Services Stylist Service Qty Price Disc Total Action Arman Barsagade Hair Spa (…" at bounding box center [430, 269] width 722 height 152
click at [869, 429] on img at bounding box center [867, 420] width 54 height 38
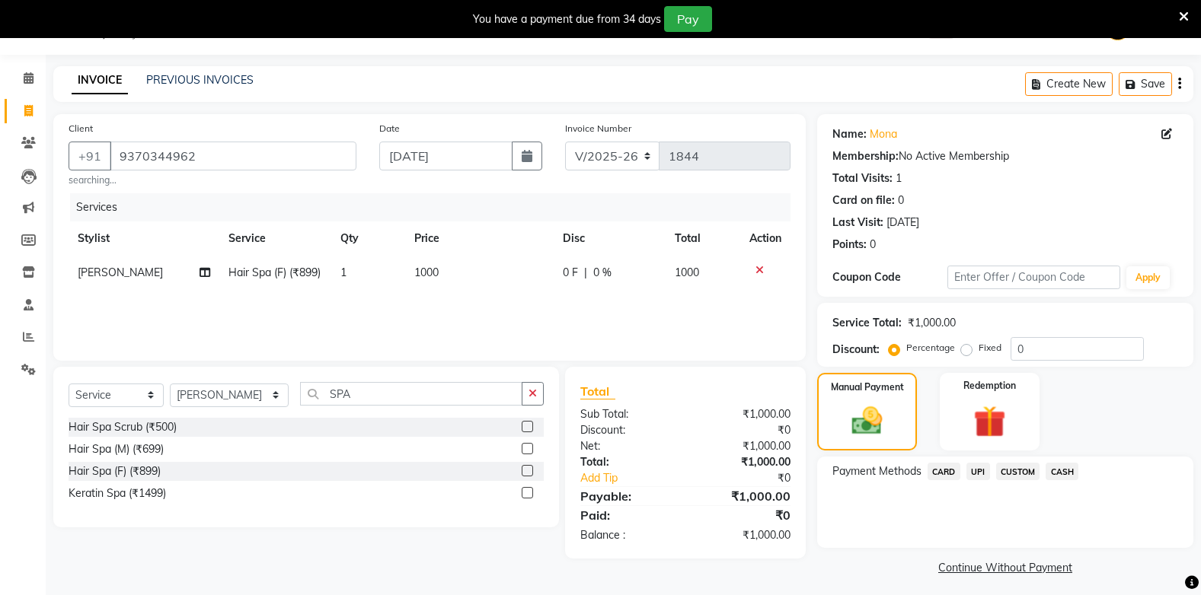
click at [1062, 471] on span "CASH" at bounding box center [1061, 472] width 33 height 18
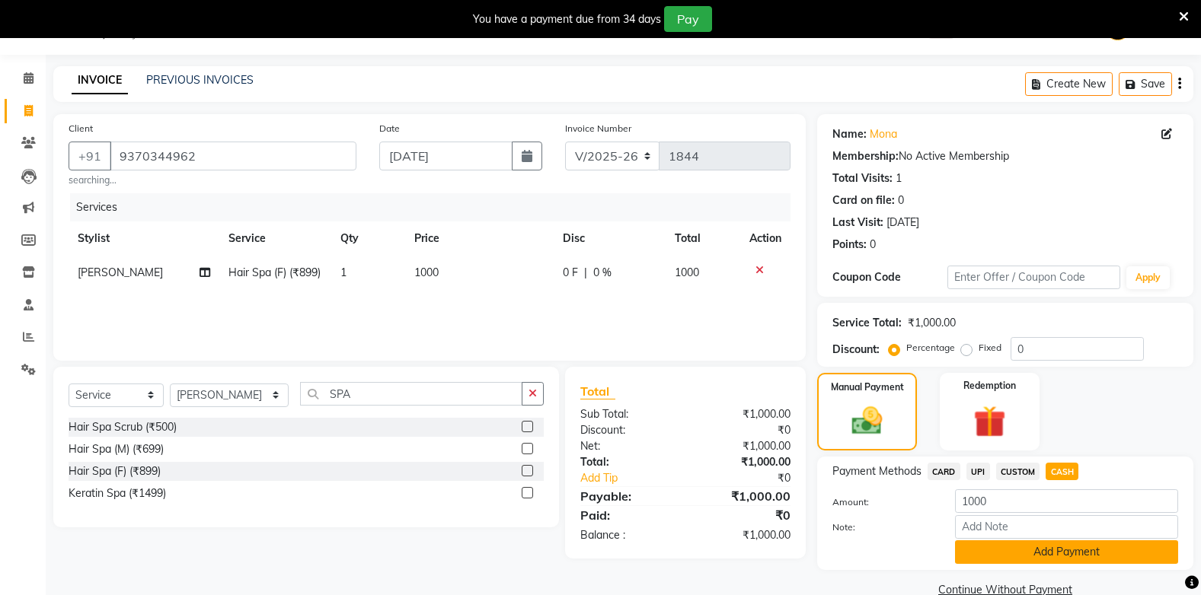
scroll to position [67, 0]
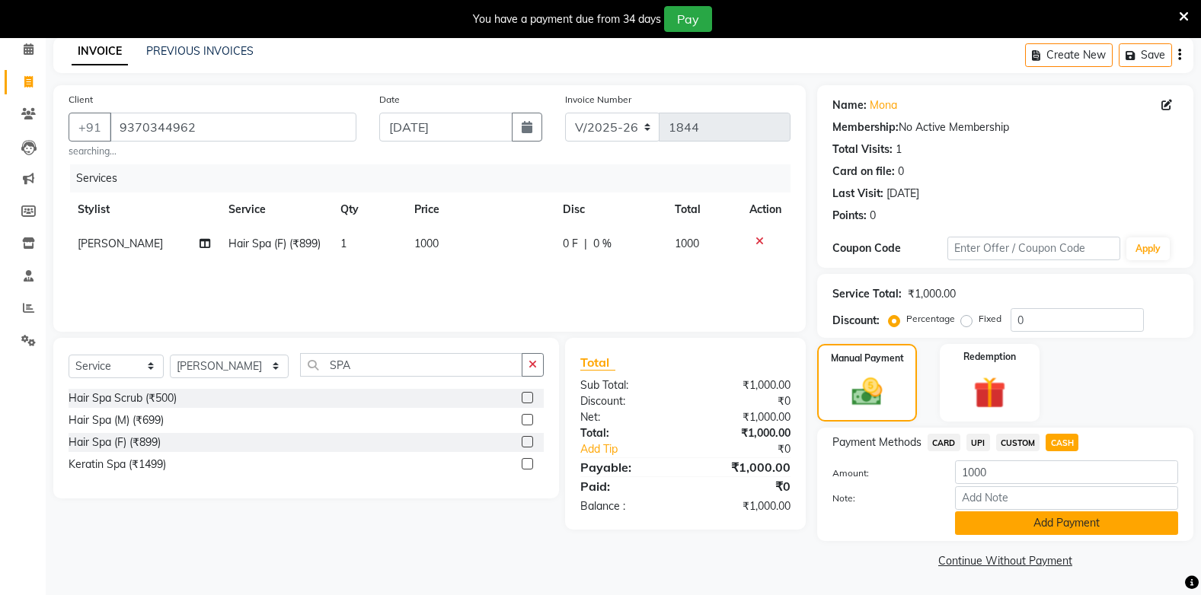
click at [1042, 522] on button "Add Payment" at bounding box center [1066, 524] width 223 height 24
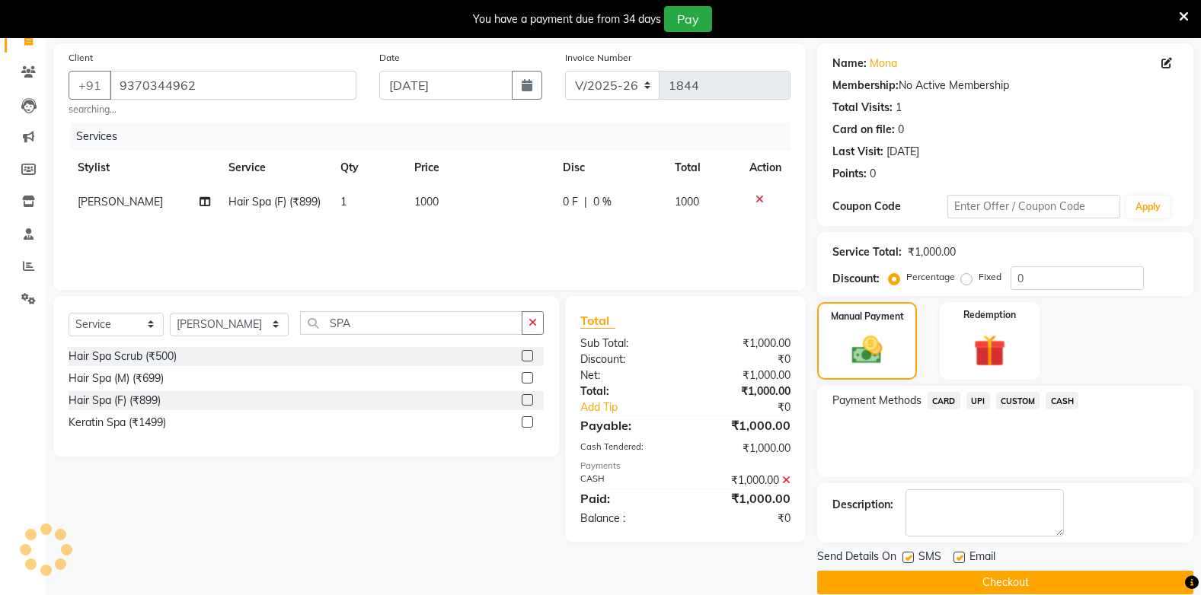
scroll to position [131, 0]
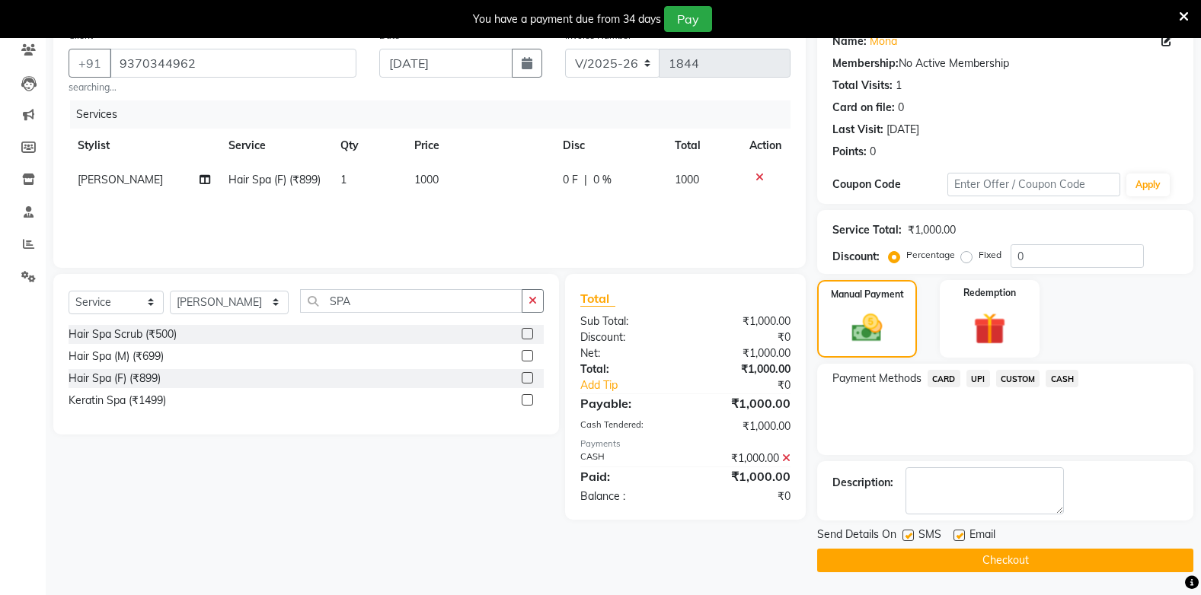
click at [1028, 553] on button "Checkout" at bounding box center [1005, 561] width 376 height 24
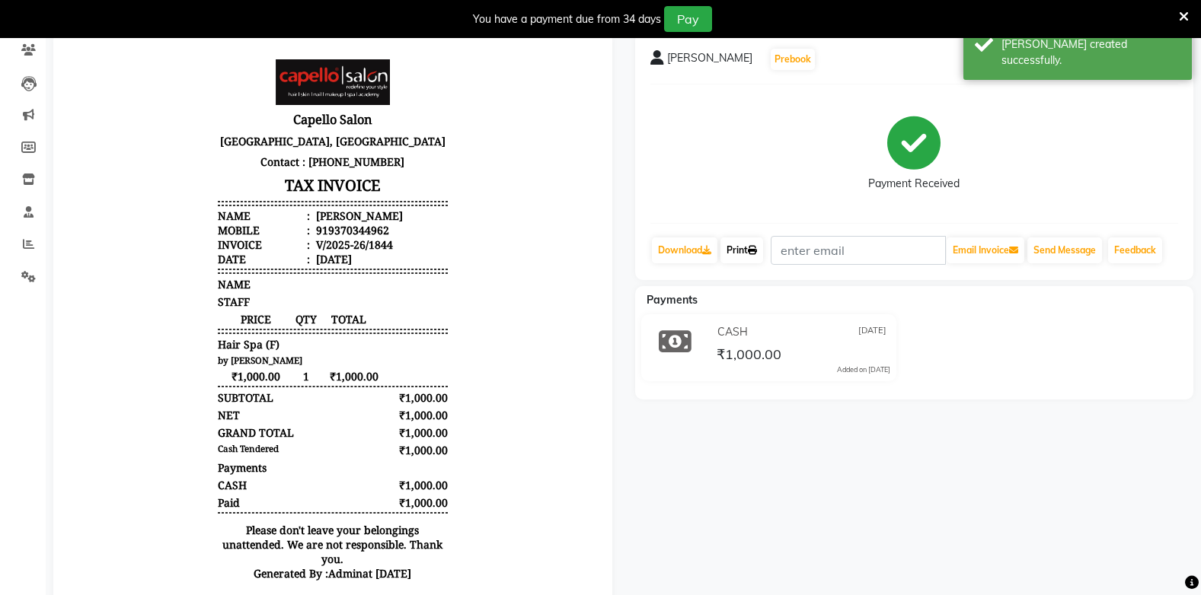
click at [744, 244] on link "Print" at bounding box center [741, 251] width 43 height 26
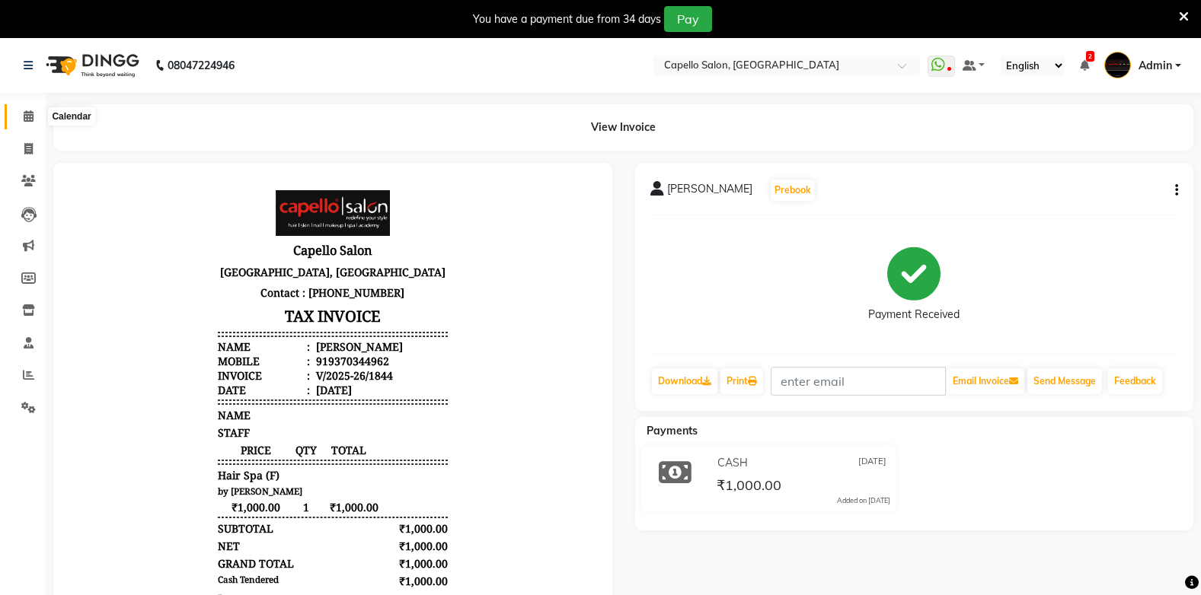
drag, startPoint x: 29, startPoint y: 113, endPoint x: 19, endPoint y: 117, distance: 10.9
click at [28, 113] on icon at bounding box center [29, 115] width 10 height 11
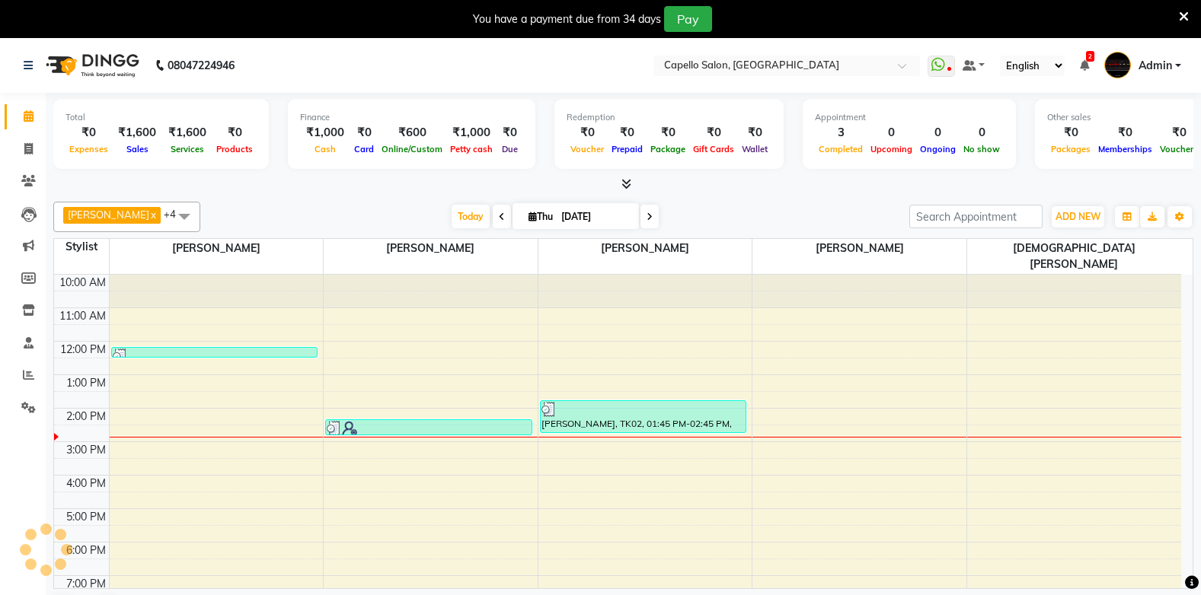
scroll to position [9, 0]
